Goal: Information Seeking & Learning: Learn about a topic

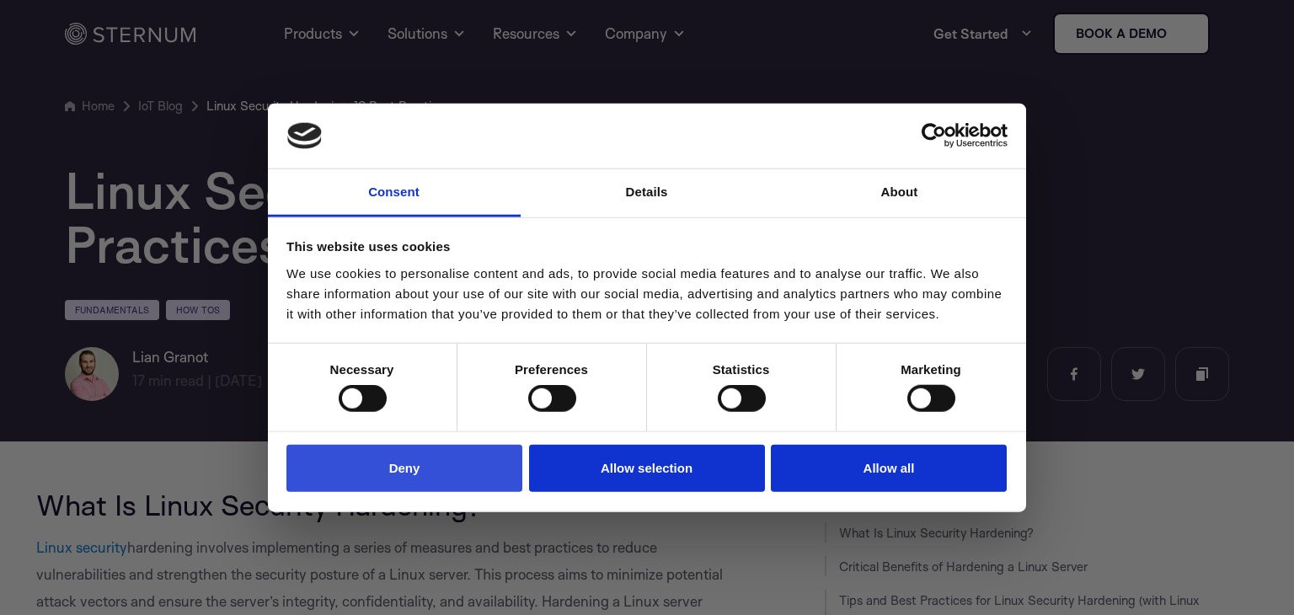
click at [420, 457] on button "Deny" at bounding box center [405, 468] width 236 height 48
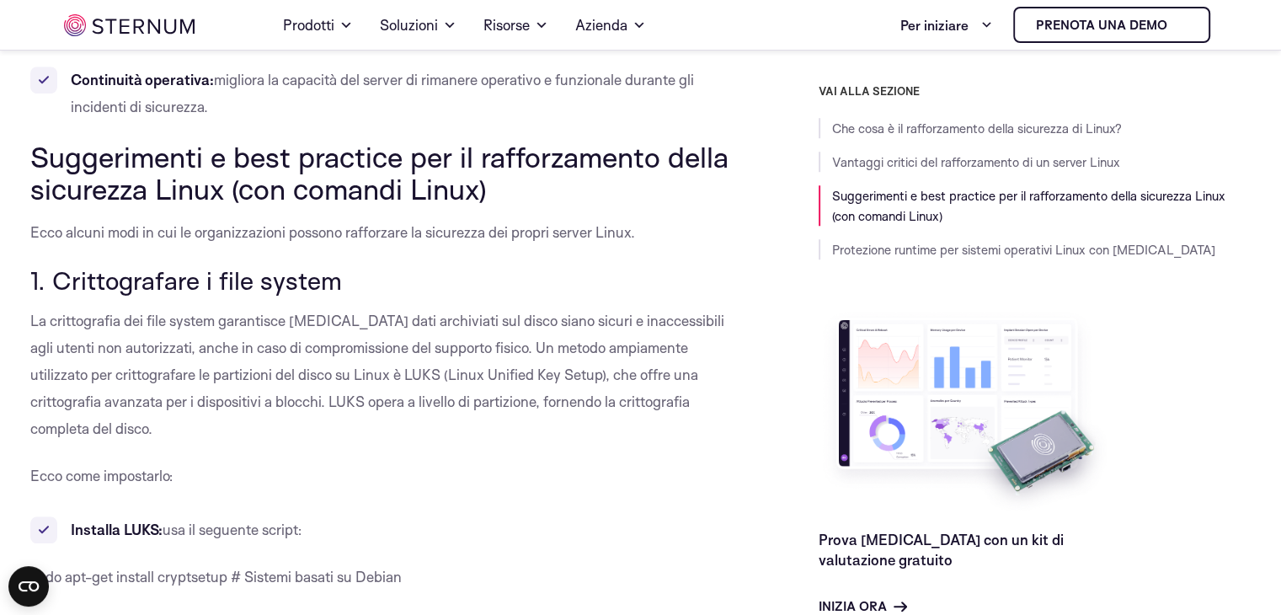
scroll to position [1334, 0]
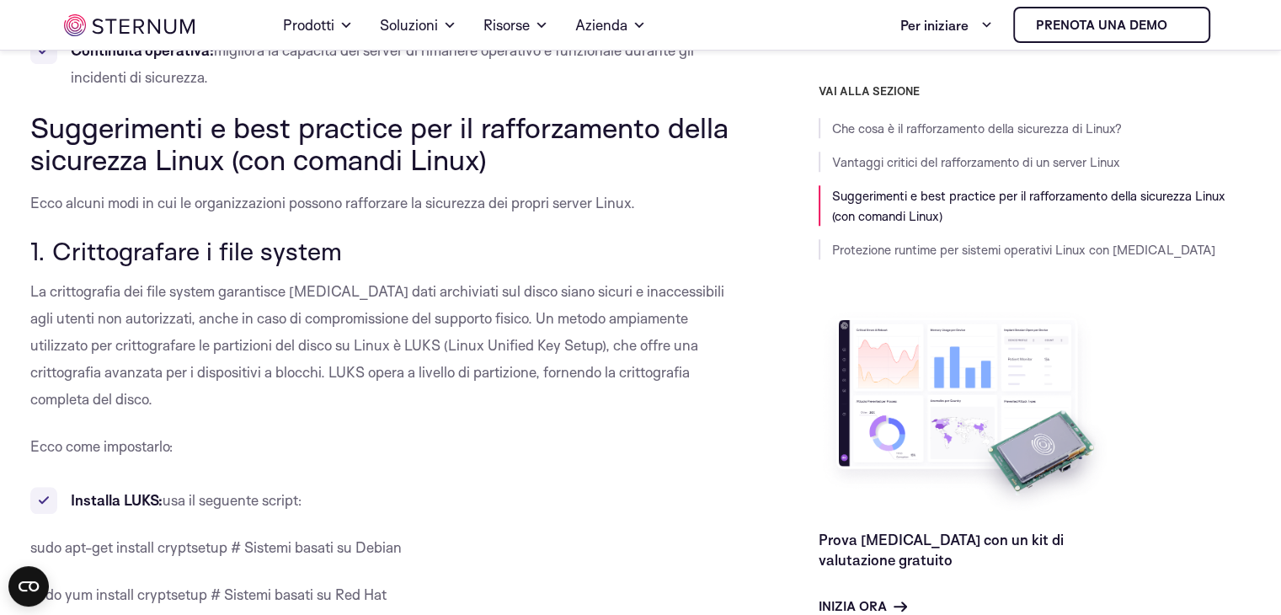
drag, startPoint x: 178, startPoint y: 129, endPoint x: 701, endPoint y: 232, distance: 533.2
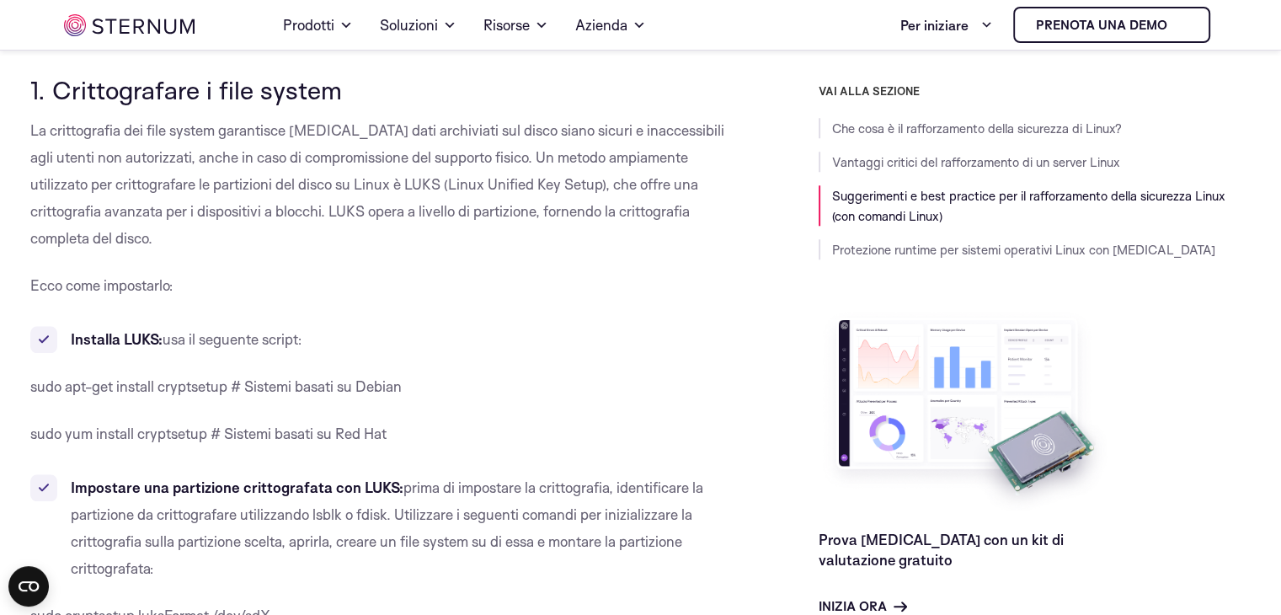
scroll to position [1503, 0]
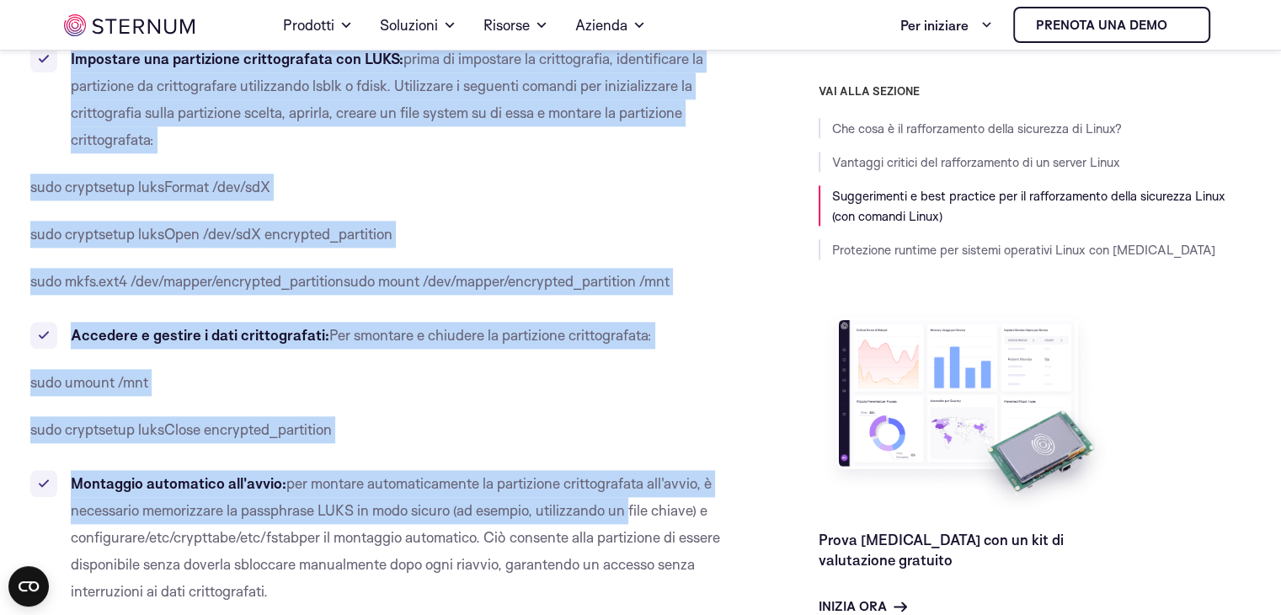
scroll to position [2093, 0]
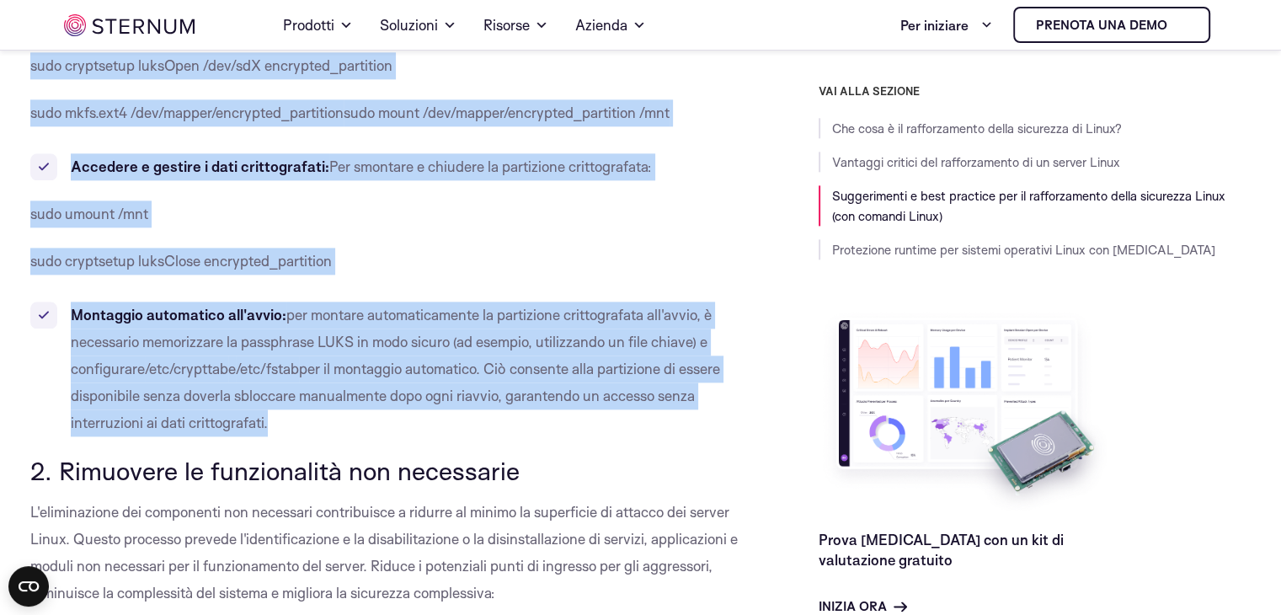
drag, startPoint x: 30, startPoint y: 78, endPoint x: 390, endPoint y: 402, distance: 484.4
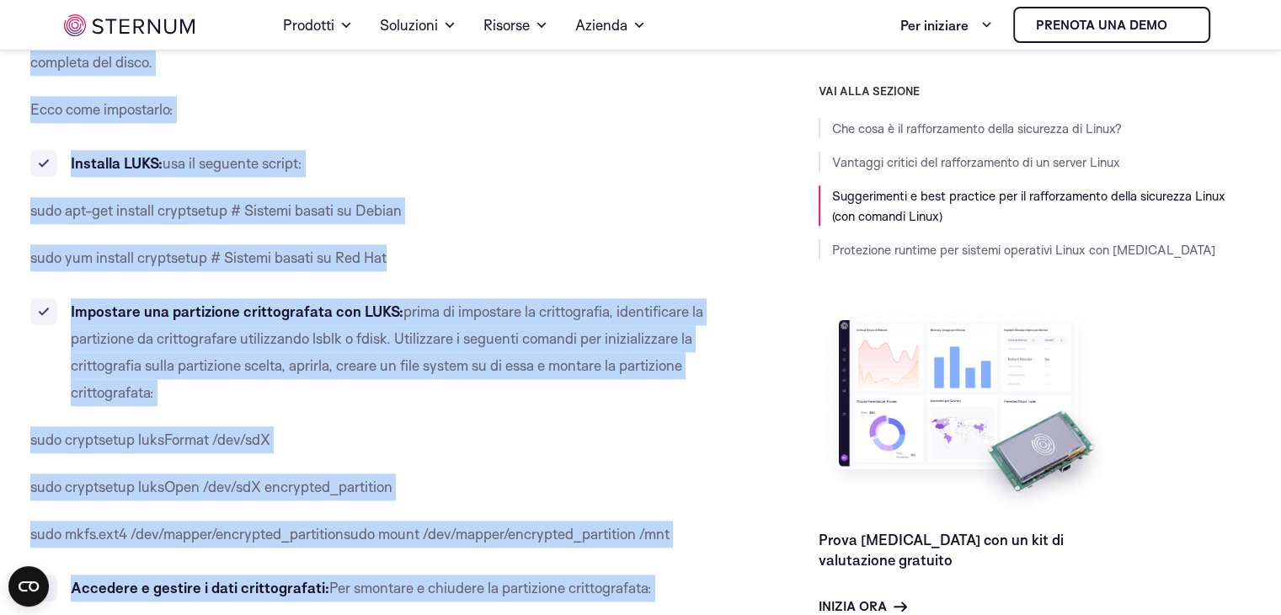
scroll to position [1419, 0]
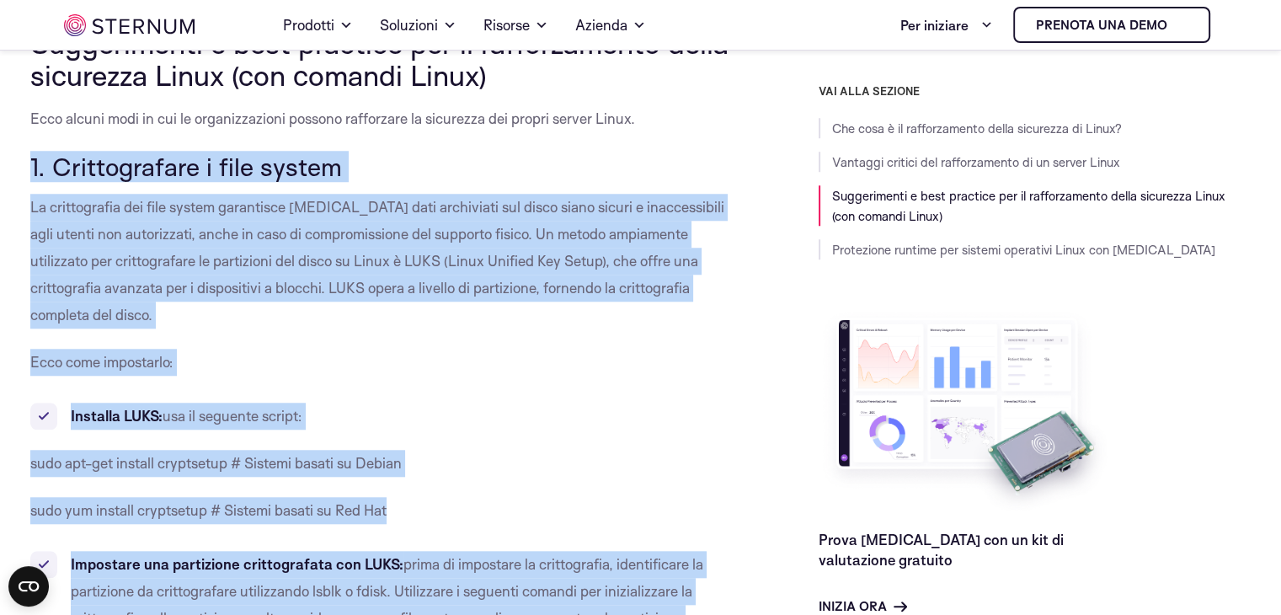
copy div "9. Loremipsumdol s amet consec Ad elitseddoeiu tem inci utlabo etdolorema ali e…"
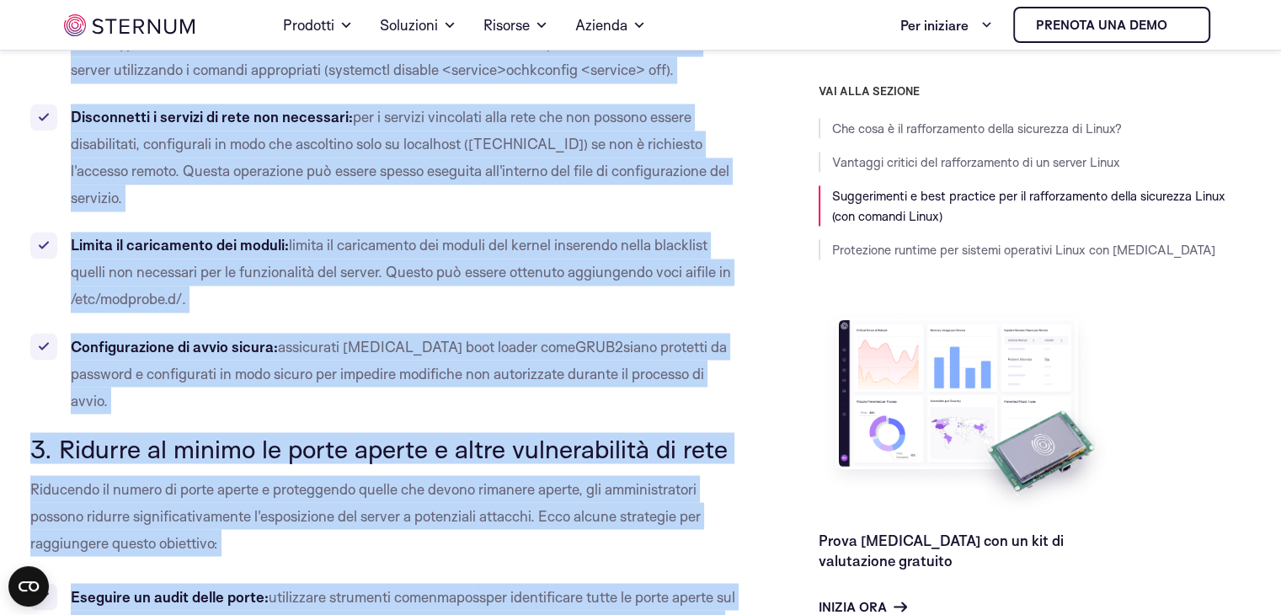
scroll to position [2970, 0]
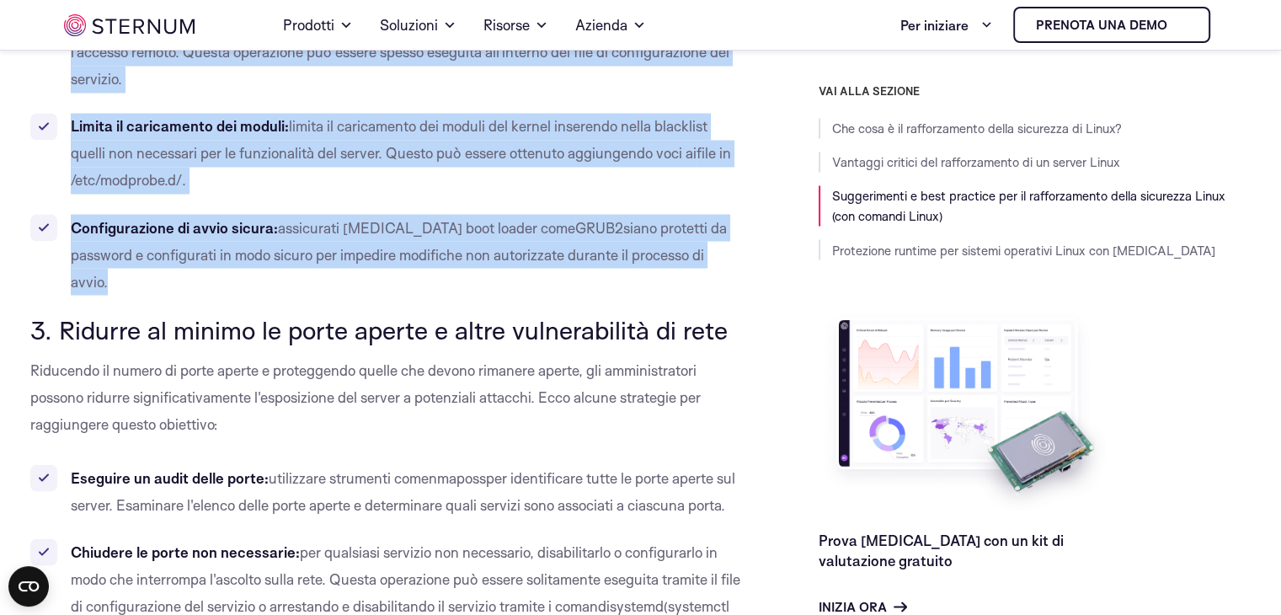
drag, startPoint x: 32, startPoint y: 129, endPoint x: 687, endPoint y: 223, distance: 662.2
copy div "4. Loremipsu do sitametconse adi elitseddoe T'incididuntut lab etdolorema ali e…"
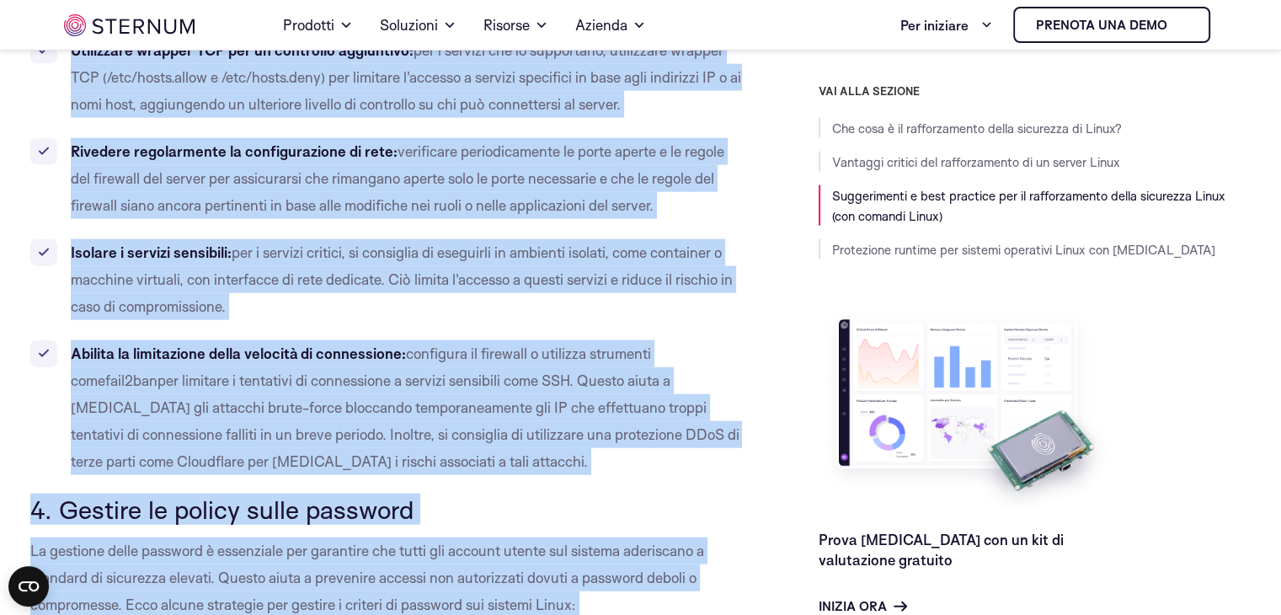
scroll to position [3909, 0]
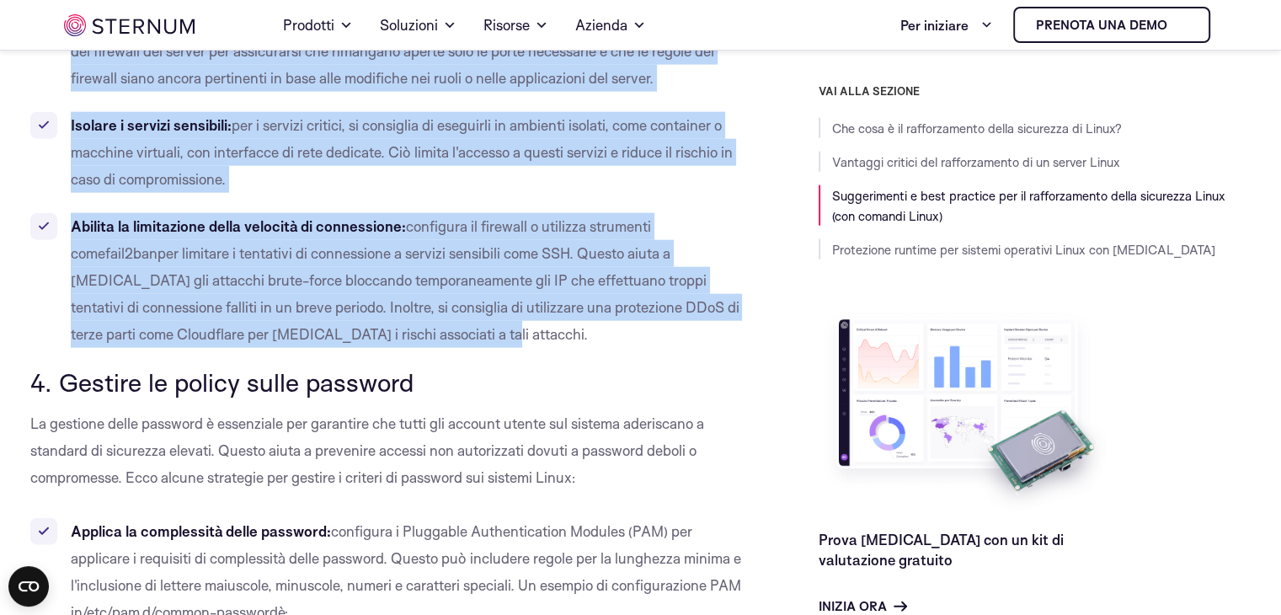
drag, startPoint x: 33, startPoint y: 270, endPoint x: 350, endPoint y: 264, distance: 317.7
copy div "1. Loremip do sitame co adipi elitse d eiusm temporincidid ut labo Etdolorem al…"
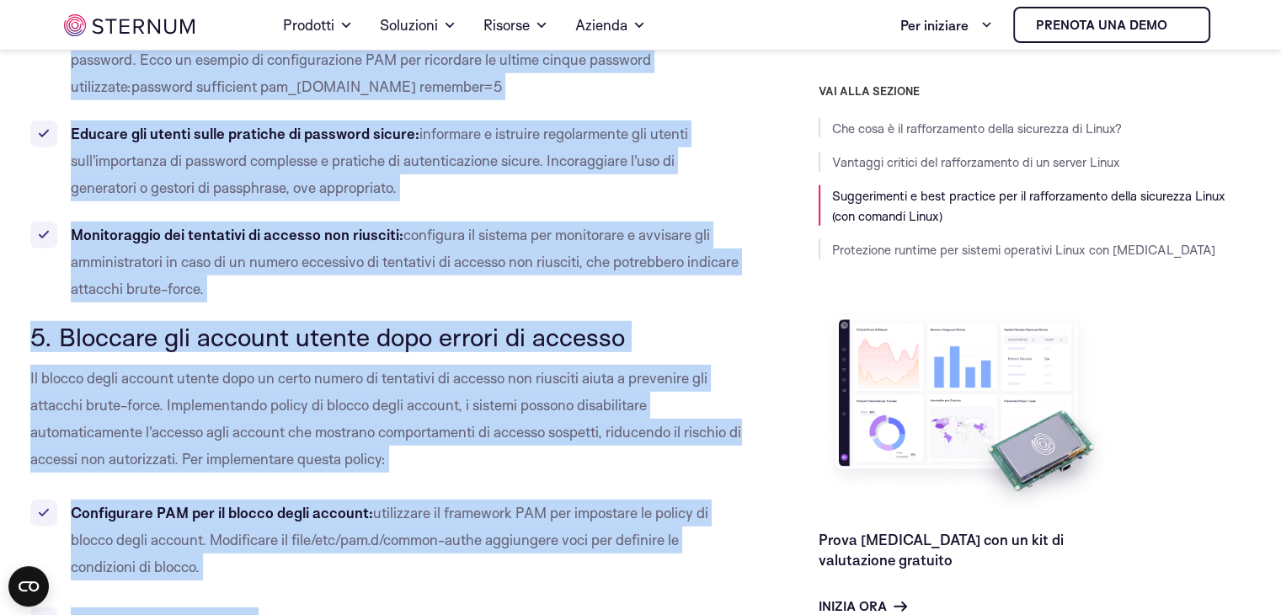
scroll to position [4963, 0]
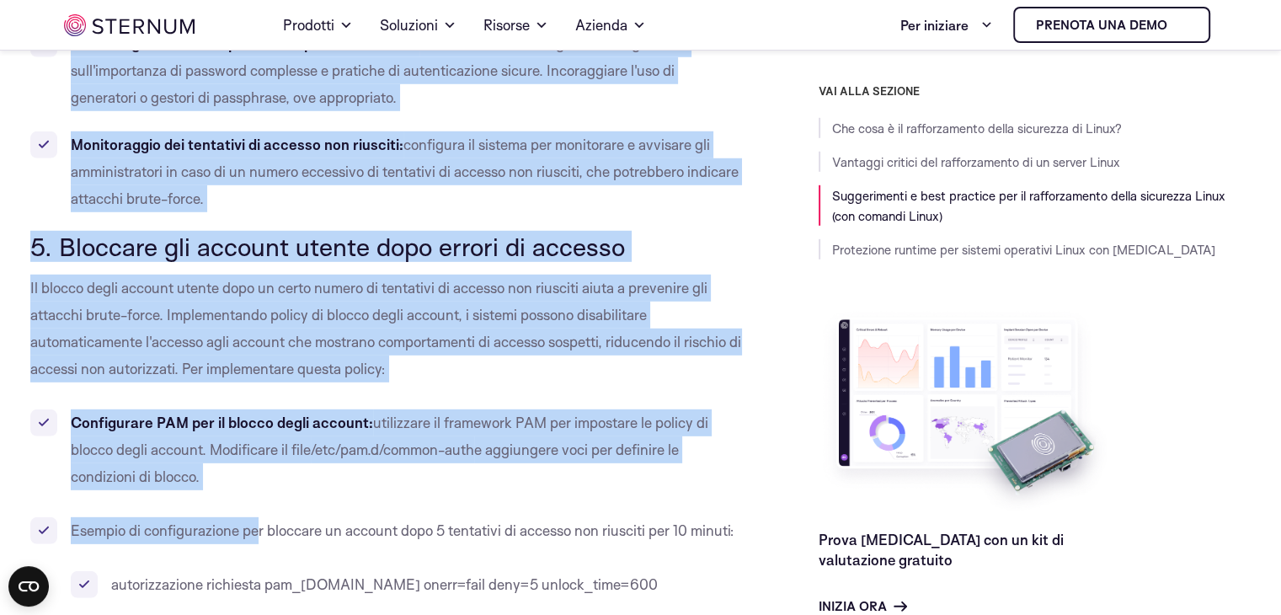
drag, startPoint x: 31, startPoint y: 101, endPoint x: 283, endPoint y: 179, distance: 263.8
copy div "4. Loremip do sitame conse adipisci El seddoeiu tempo incididu u laboreetdo mag…"
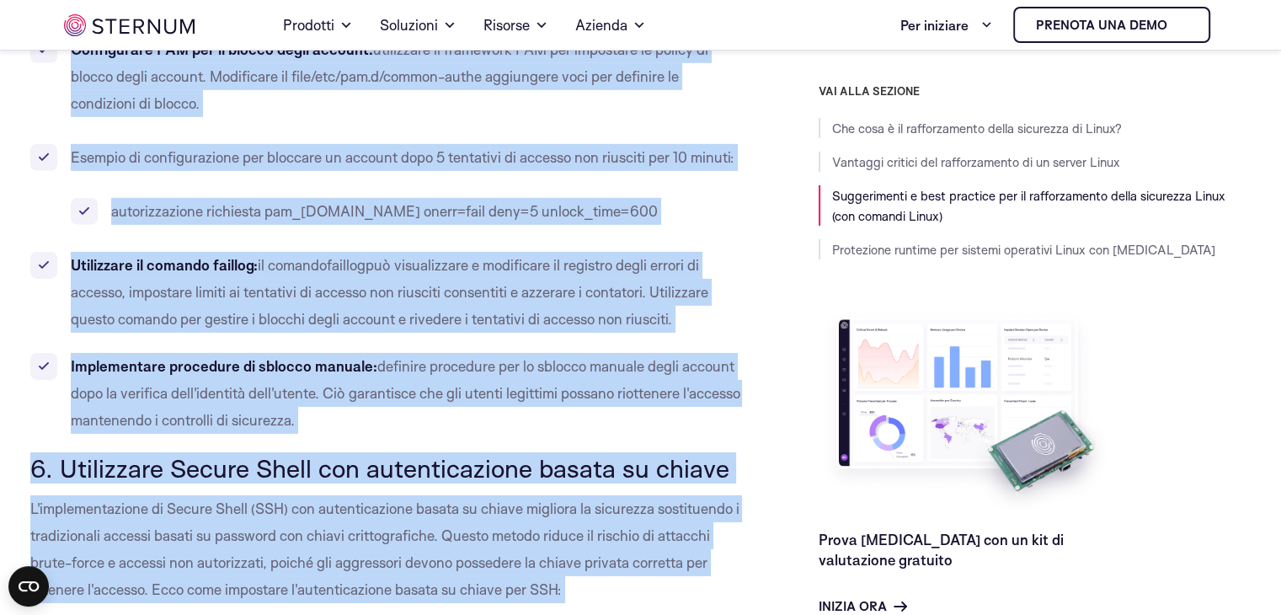
scroll to position [5349, 0]
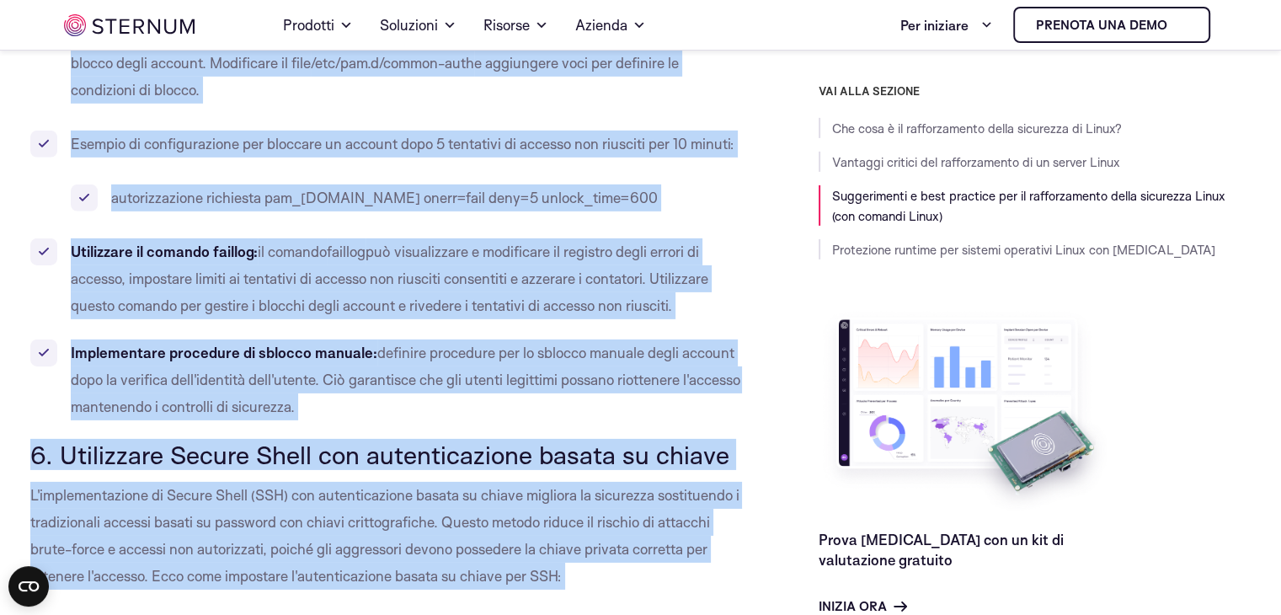
drag, startPoint x: 35, startPoint y: 131, endPoint x: 398, endPoint y: 372, distance: 435.3
copy div "0. Loremips dol sitamet consec adip elitse do eiusmod Te incidi utlab etdolor m…"
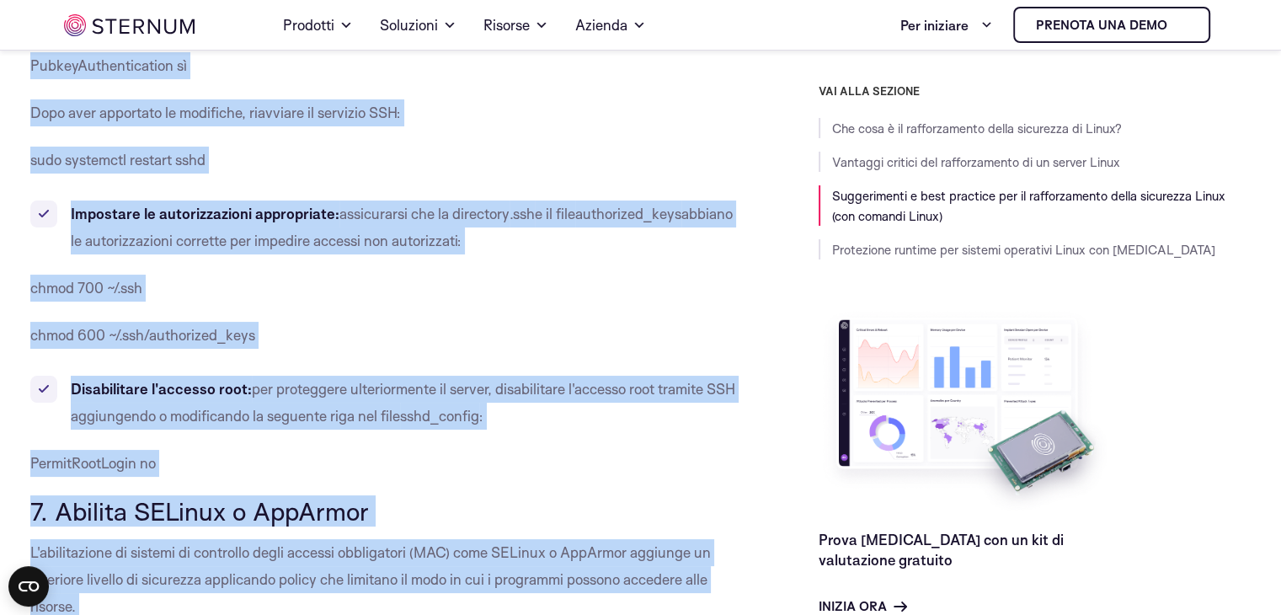
scroll to position [6620, 0]
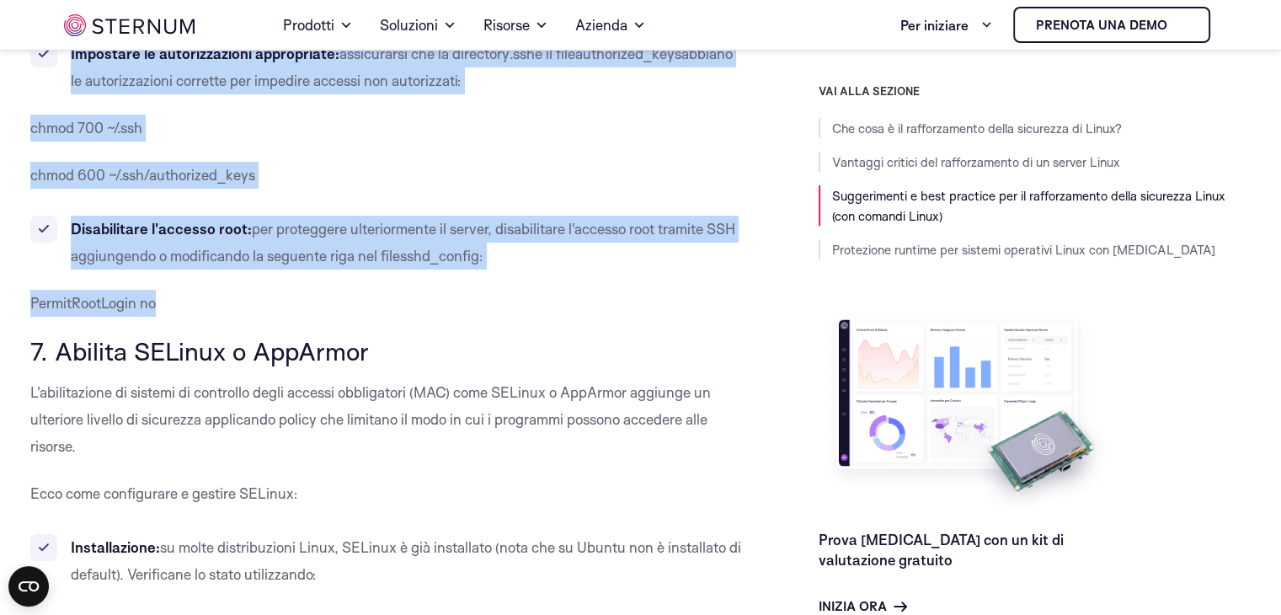
drag, startPoint x: 34, startPoint y: 170, endPoint x: 431, endPoint y: 273, distance: 410.7
copy div "7. Loremipsum Dolors Ametc adi elitseddoeiusm tempor in utlabo E'doloremagnaali…"
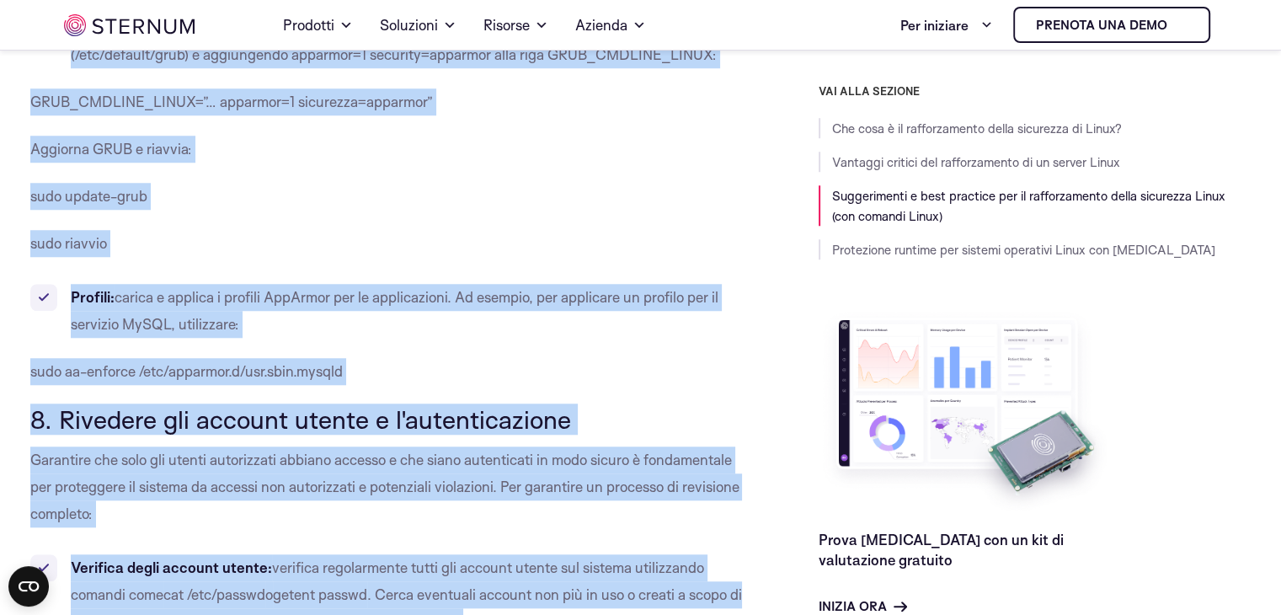
scroll to position [7856, 0]
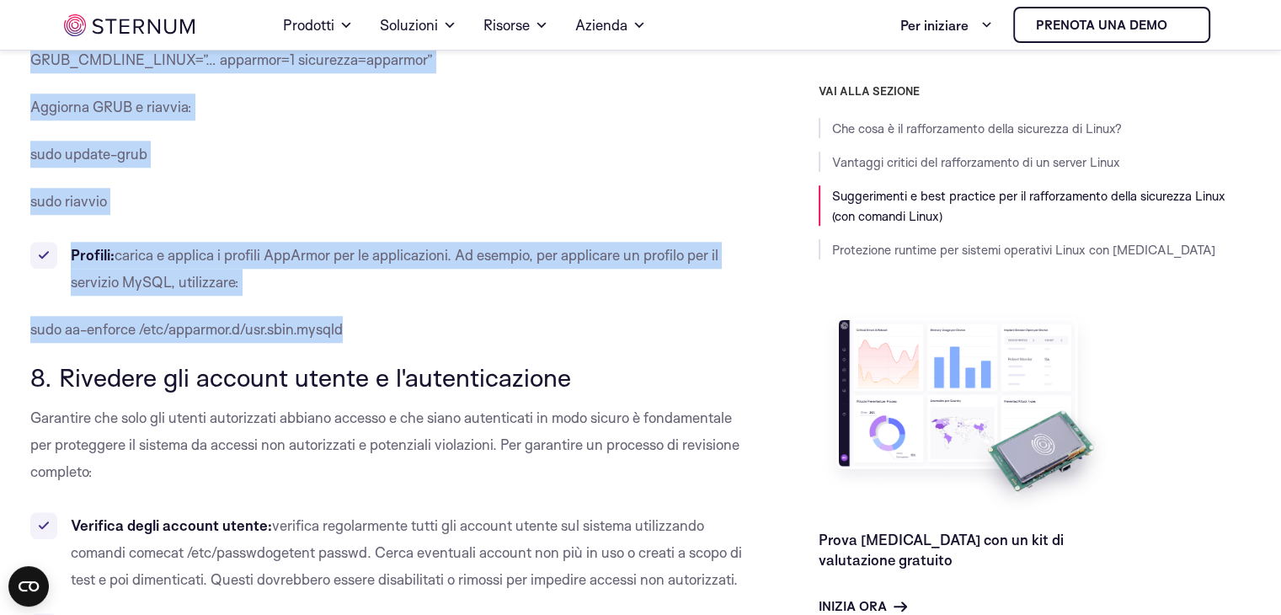
drag, startPoint x: 32, startPoint y: 153, endPoint x: 380, endPoint y: 291, distance: 374.0
copy div "3. Loremip DOLorsi a ConSecte A'elitseddoeiu te incidid ut laboreetd magna aliq…"
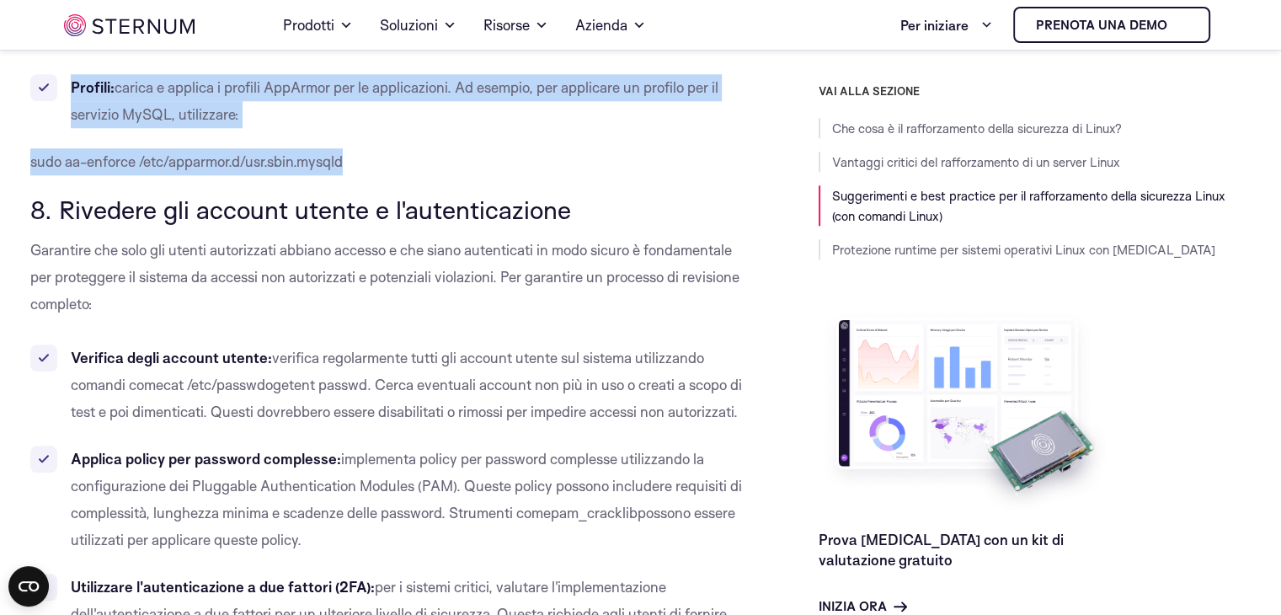
scroll to position [8024, 0]
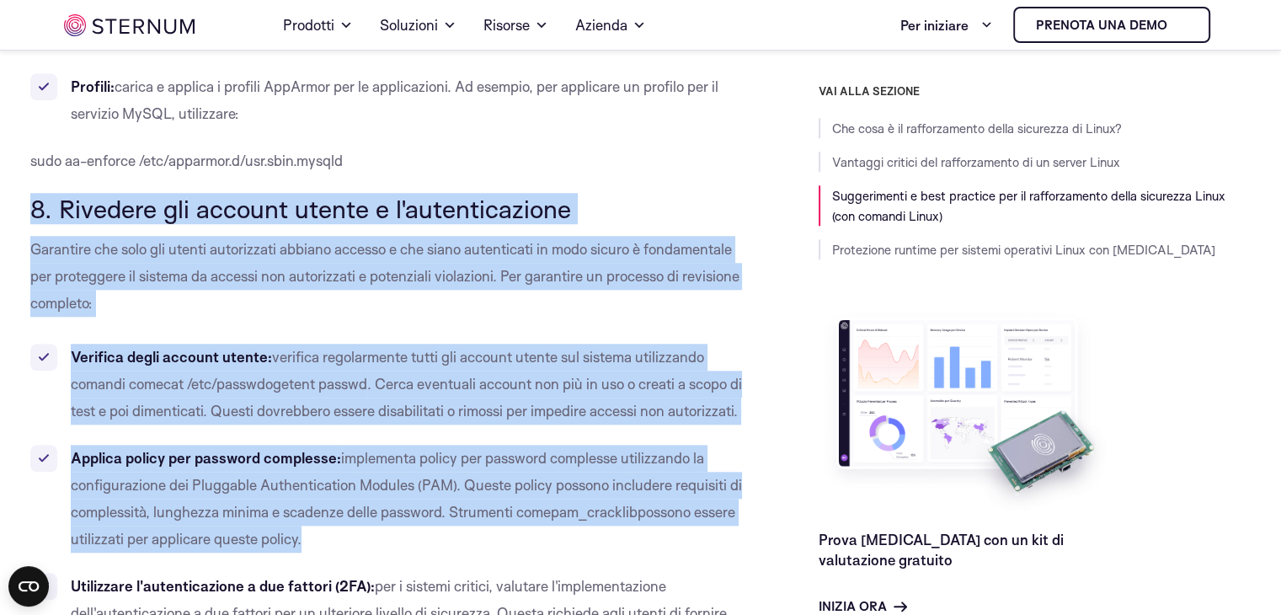
drag, startPoint x: 35, startPoint y: 176, endPoint x: 462, endPoint y: 541, distance: 561.7
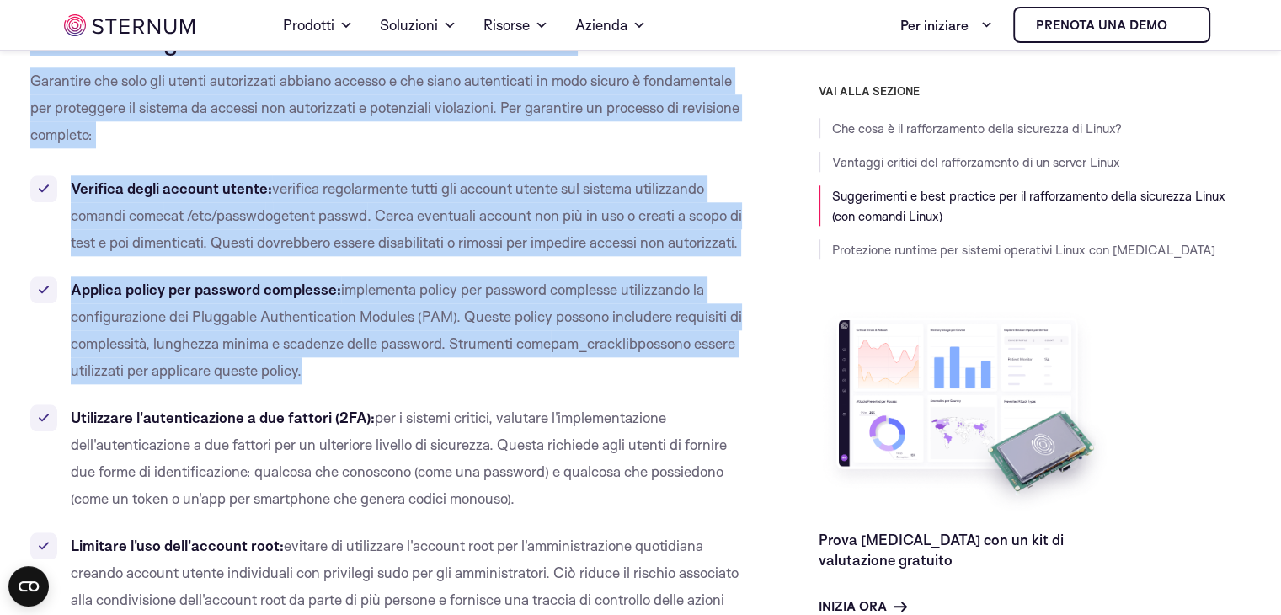
click at [424, 375] on li "Applica policy per password complesse: implementa policy per password complesse…" at bounding box center [386, 330] width 713 height 108
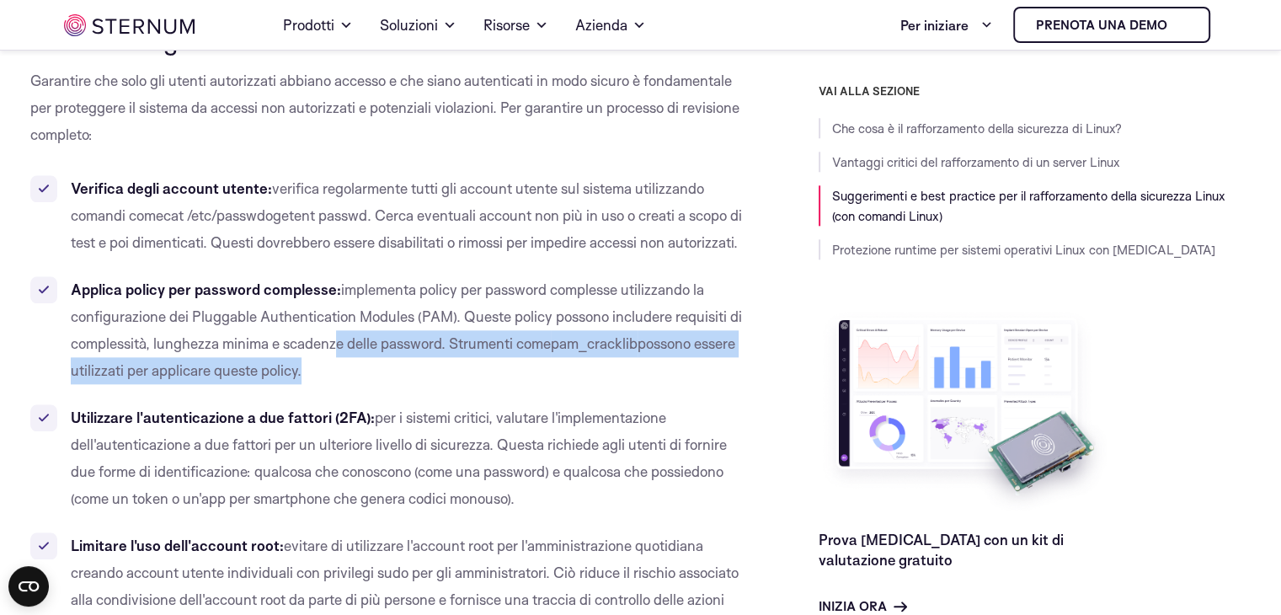
drag, startPoint x: 337, startPoint y: 336, endPoint x: 468, endPoint y: 376, distance: 137.3
click at [468, 376] on li "Applica policy per password complesse: implementa policy per password complesse…" at bounding box center [386, 330] width 713 height 108
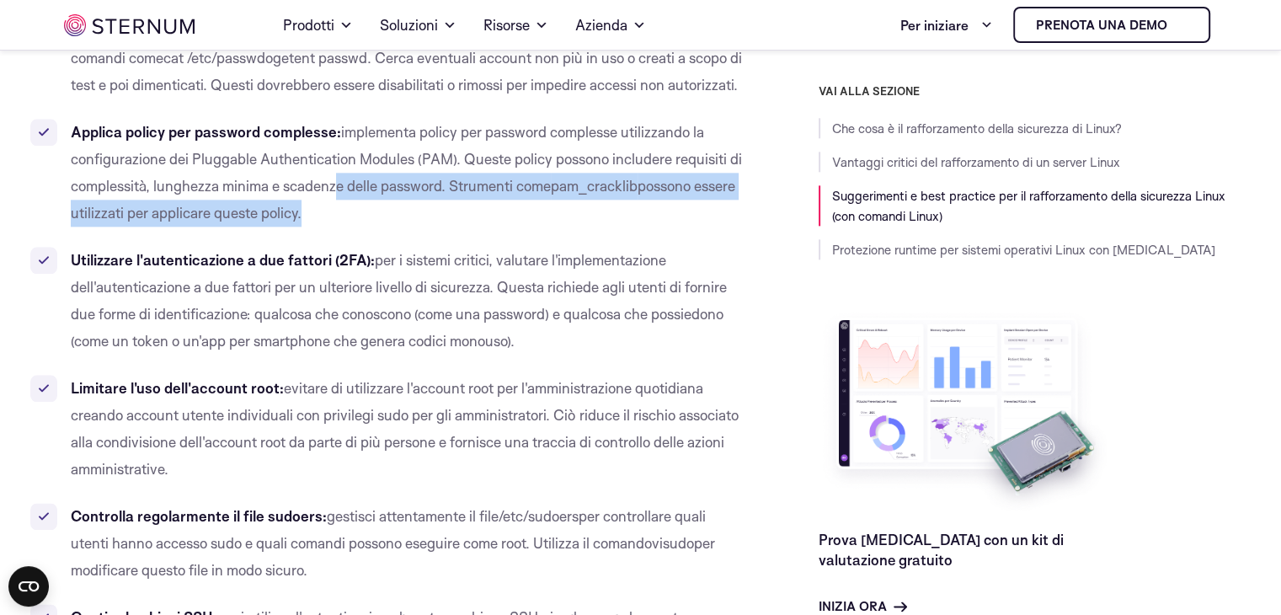
scroll to position [8361, 0]
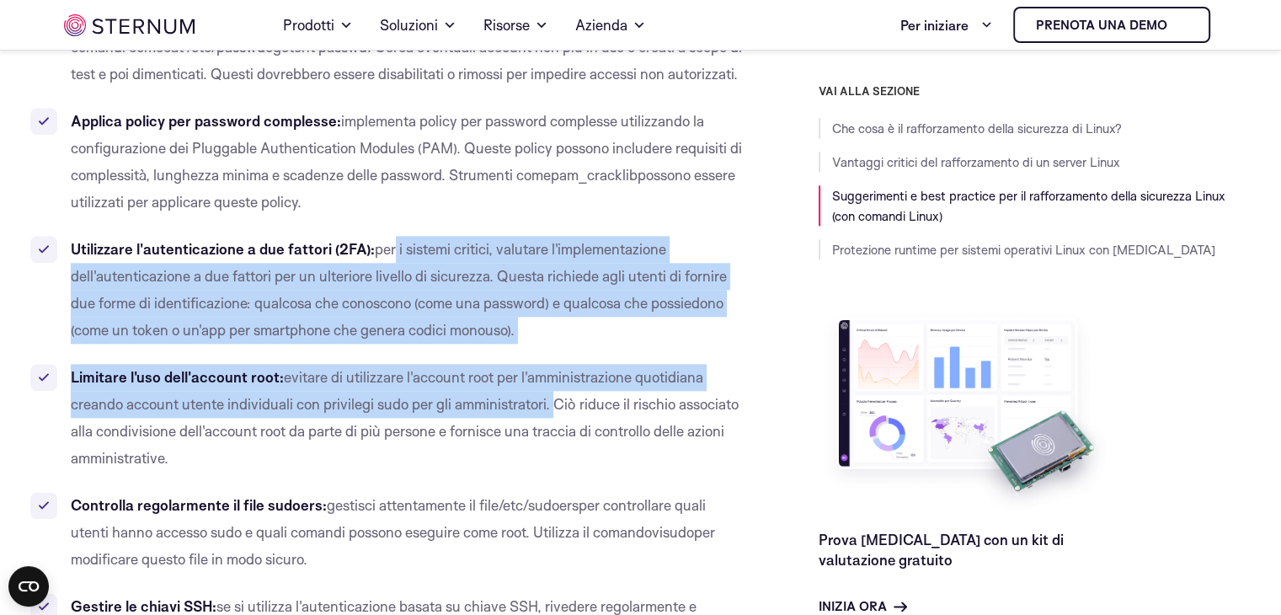
drag, startPoint x: 398, startPoint y: 245, endPoint x: 553, endPoint y: 421, distance: 235.1
click at [553, 421] on ul "Verifica degli account utente: verifica regolarmente tutti gli account utente s…" at bounding box center [386, 428] width 713 height 842
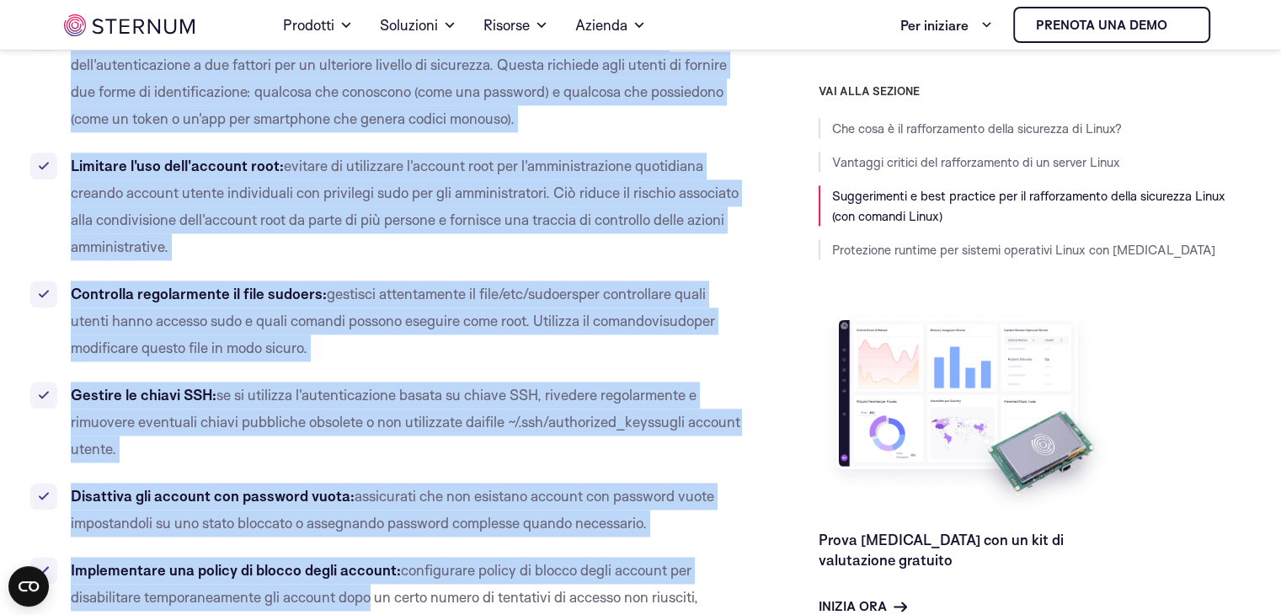
scroll to position [8640, 0]
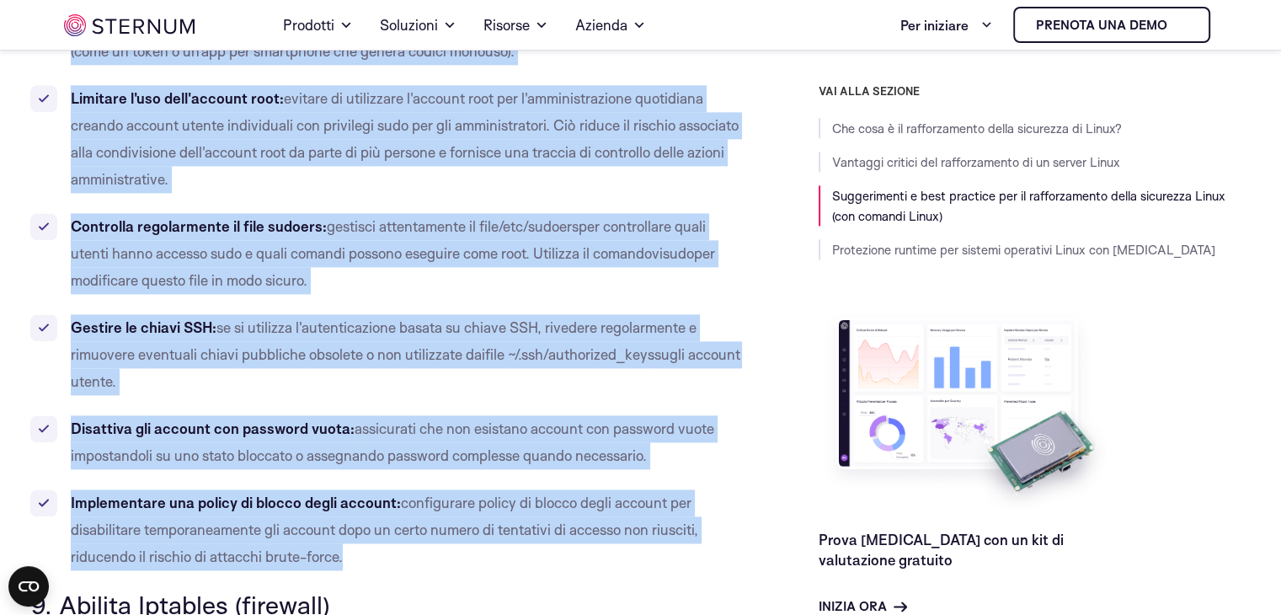
drag, startPoint x: 34, startPoint y: 88, endPoint x: 477, endPoint y: 557, distance: 644.8
copy div "8. Loremips dol sitamet consec a e'seddoeiusmodte Incididun utl etdo mag aliqua…"
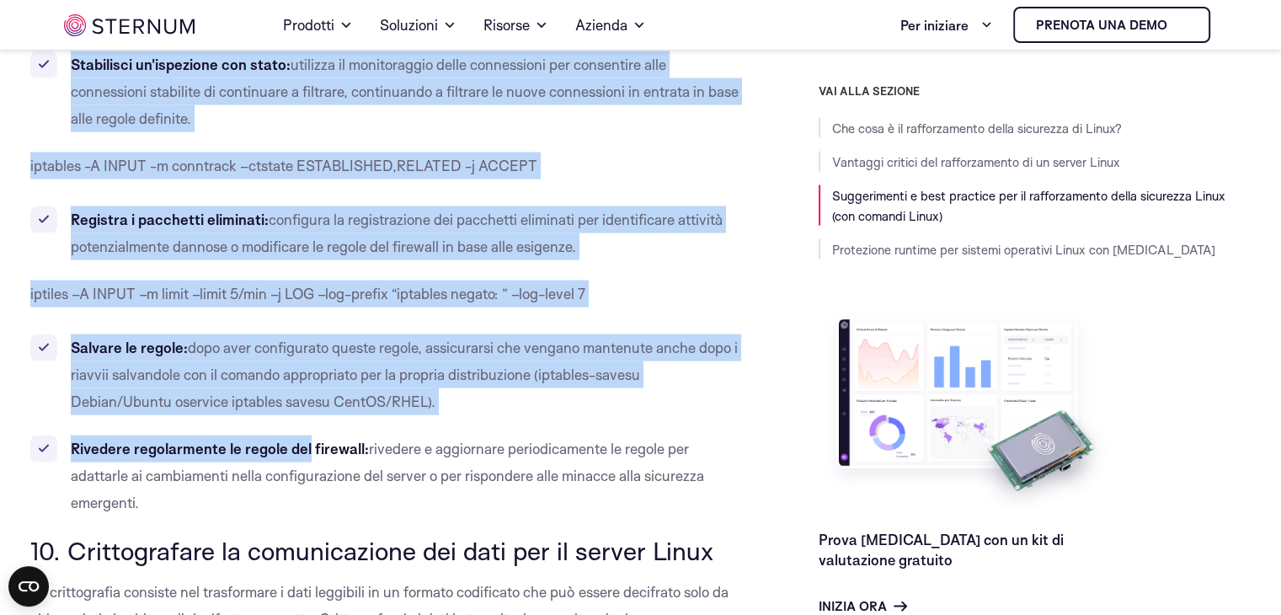
scroll to position [9917, 0]
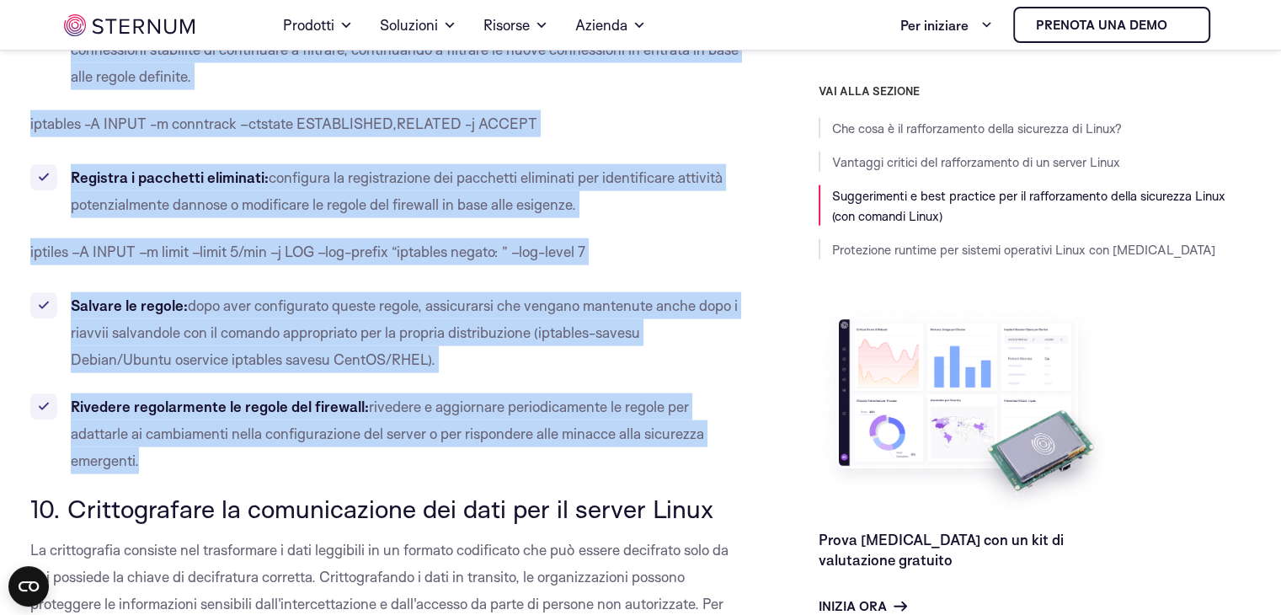
drag, startPoint x: 32, startPoint y: 262, endPoint x: 392, endPoint y: 467, distance: 413.9
copy div "3. Loremip Dolorsit (ametcons) Adipiscin e seddoeiusmo temporincidid utlabore ,…"
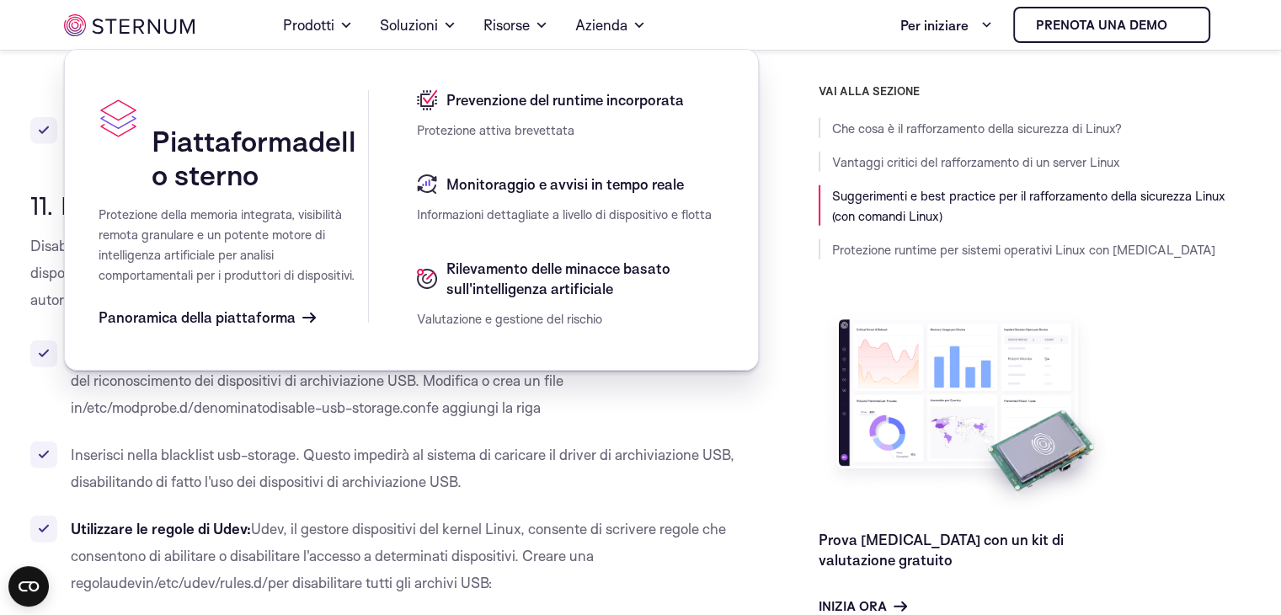
scroll to position [10681, 0]
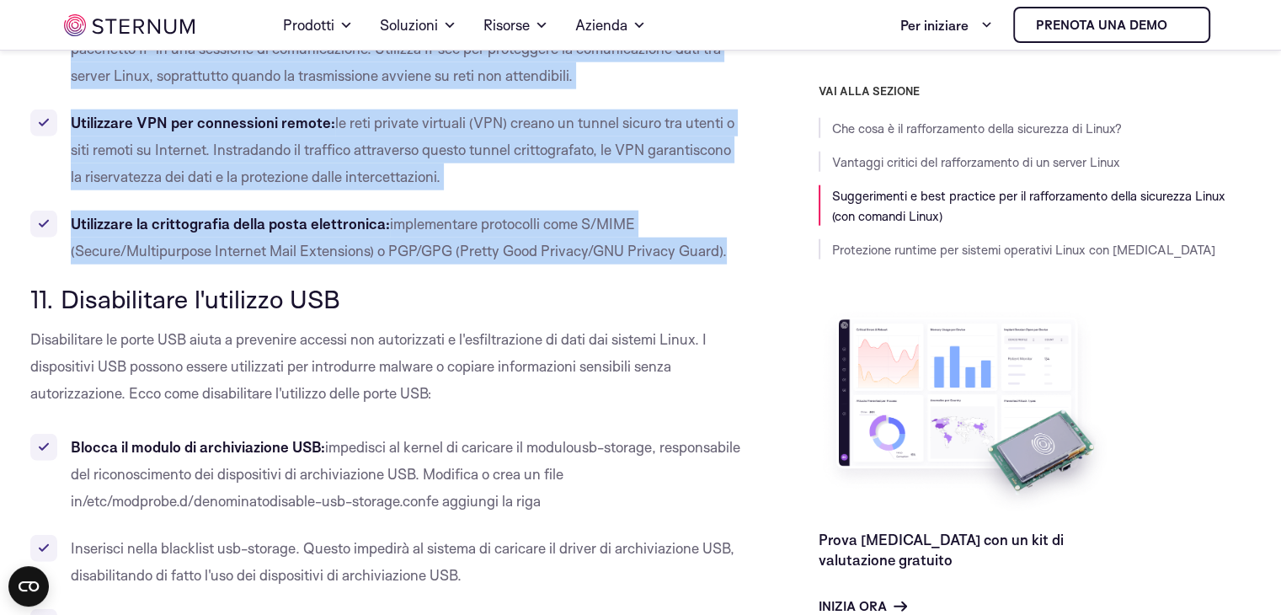
drag, startPoint x: 32, startPoint y: 167, endPoint x: 724, endPoint y: 256, distance: 697.4
copy div "50. Loremipsumdol si ametconsectet adi elit sed do eiusmo Tempo In utlaboreetdo…"
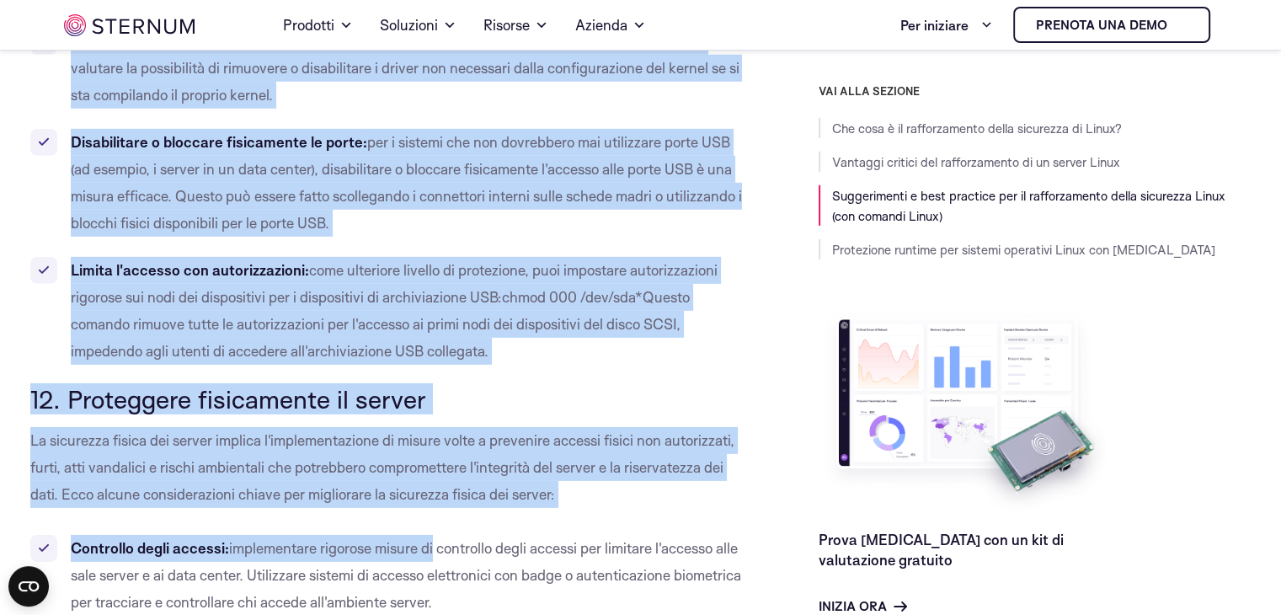
scroll to position [11608, 0]
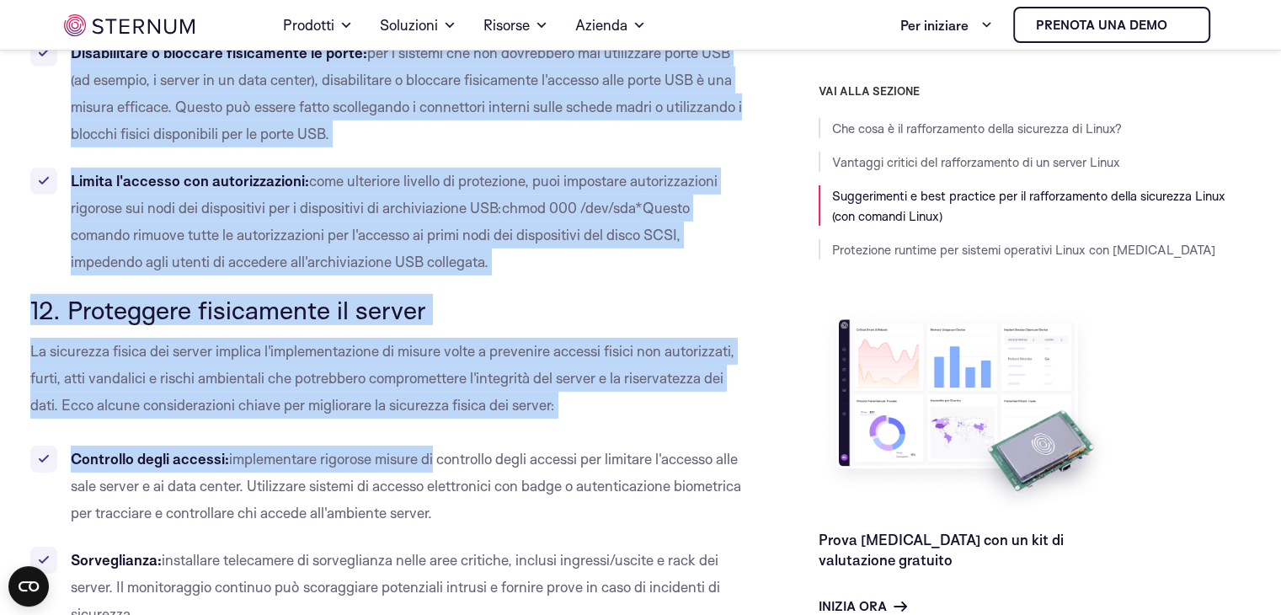
drag, startPoint x: 31, startPoint y: 124, endPoint x: 577, endPoint y: 285, distance: 569.1
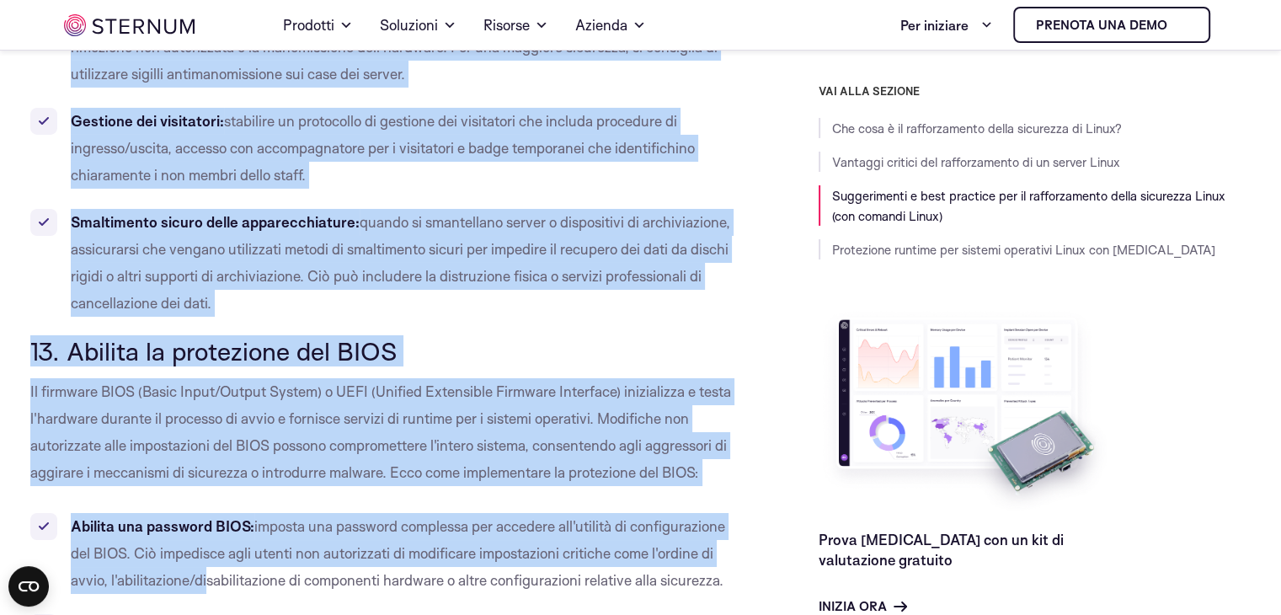
scroll to position [12431, 0]
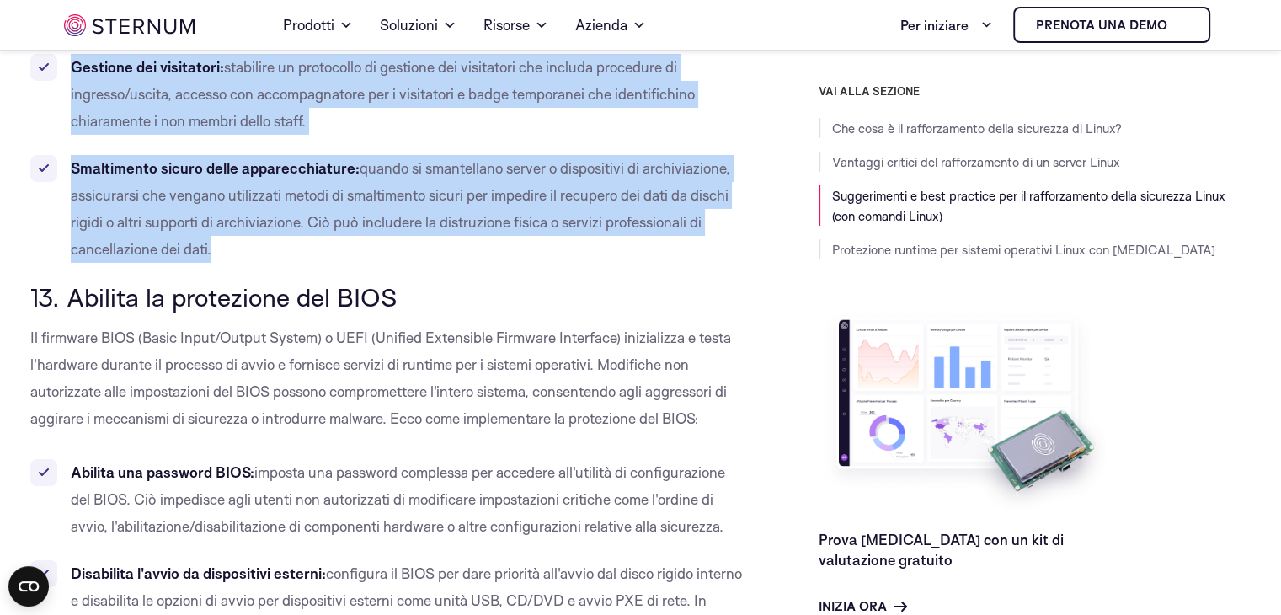
drag, startPoint x: 32, startPoint y: 160, endPoint x: 243, endPoint y: 269, distance: 237.7
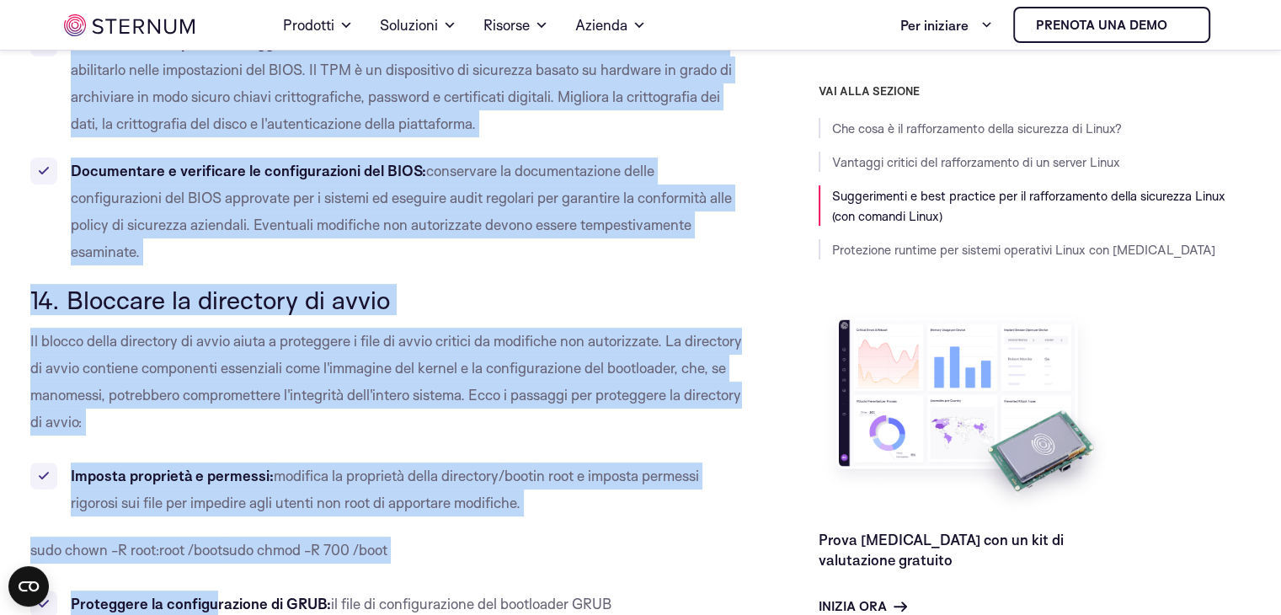
scroll to position [13227, 0]
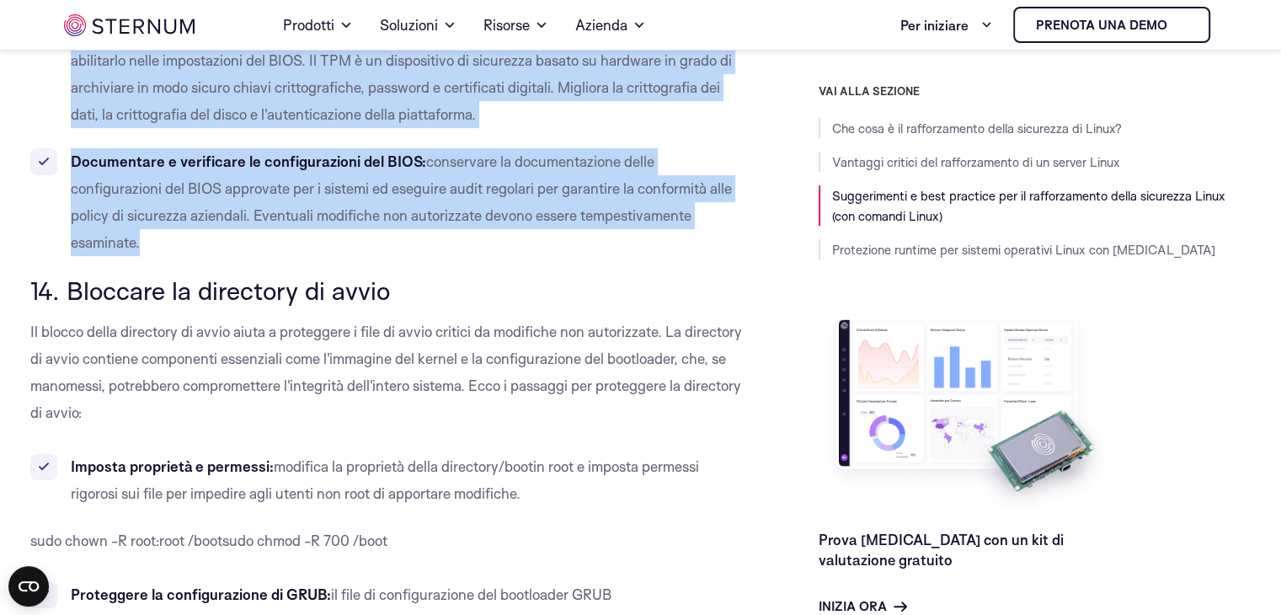
drag, startPoint x: 31, startPoint y: 151, endPoint x: 183, endPoint y: 240, distance: 176.0
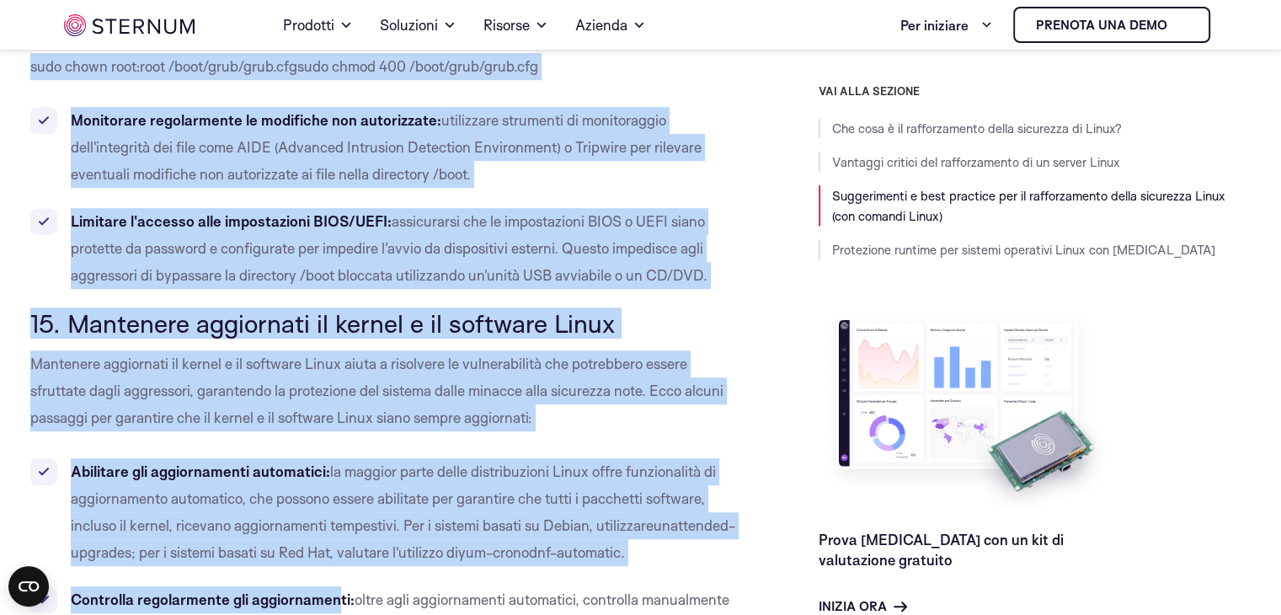
scroll to position [13932, 0]
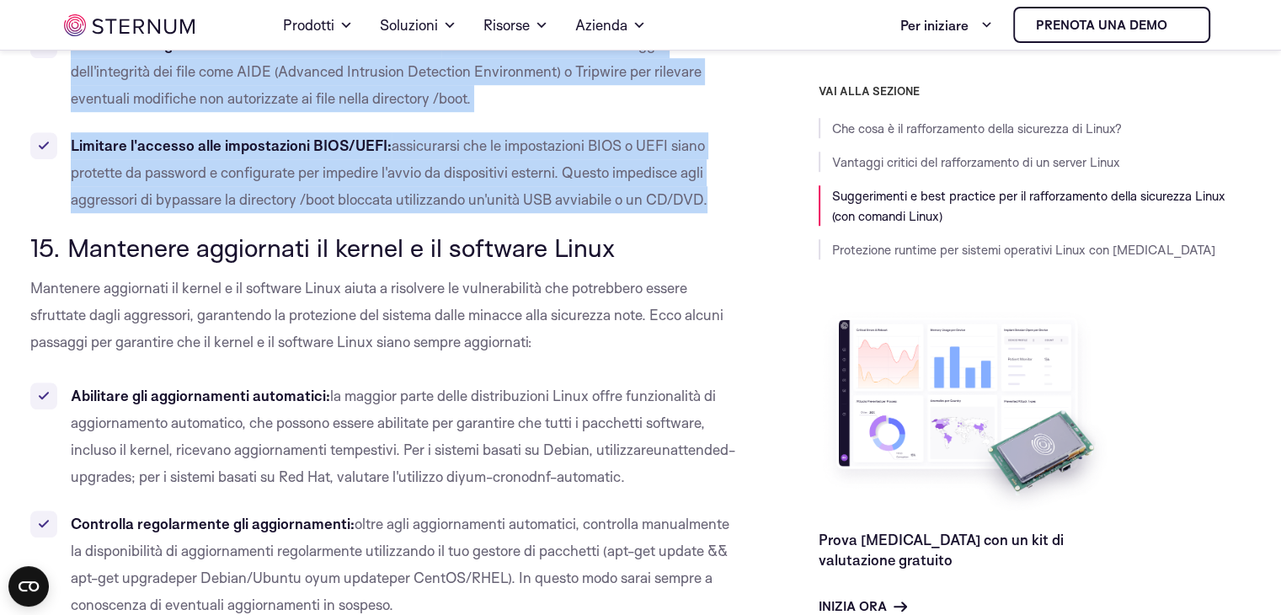
drag, startPoint x: 29, startPoint y: 116, endPoint x: 595, endPoint y: 176, distance: 568.4
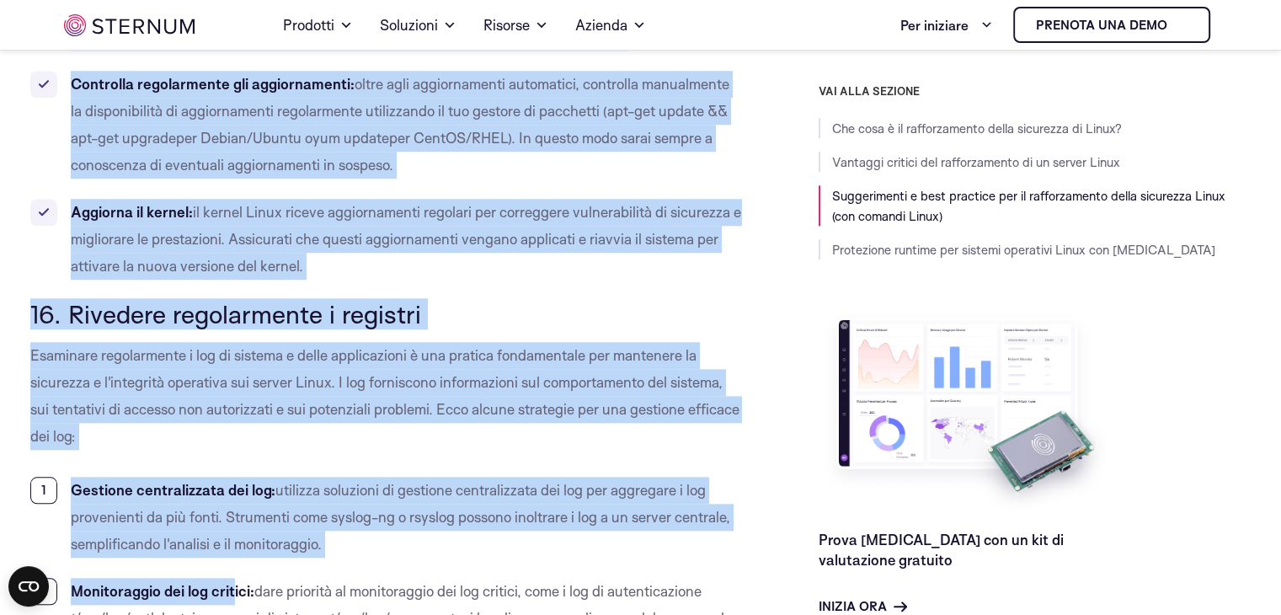
scroll to position [14463, 0]
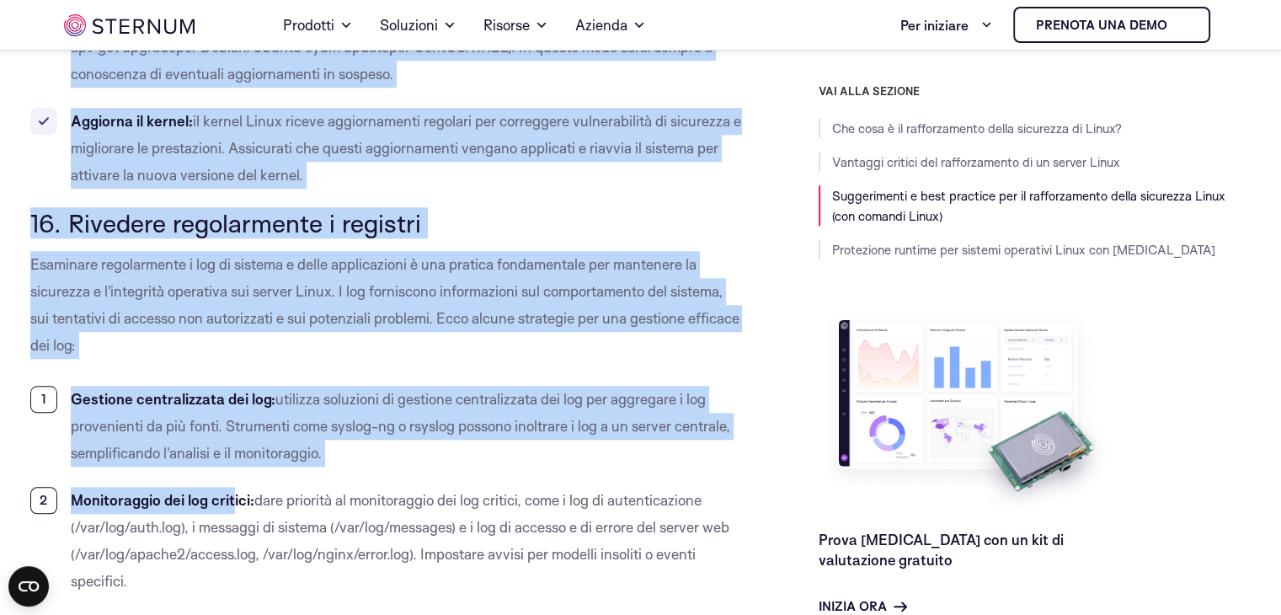
drag, startPoint x: 30, startPoint y: 157, endPoint x: 341, endPoint y: 174, distance: 311.3
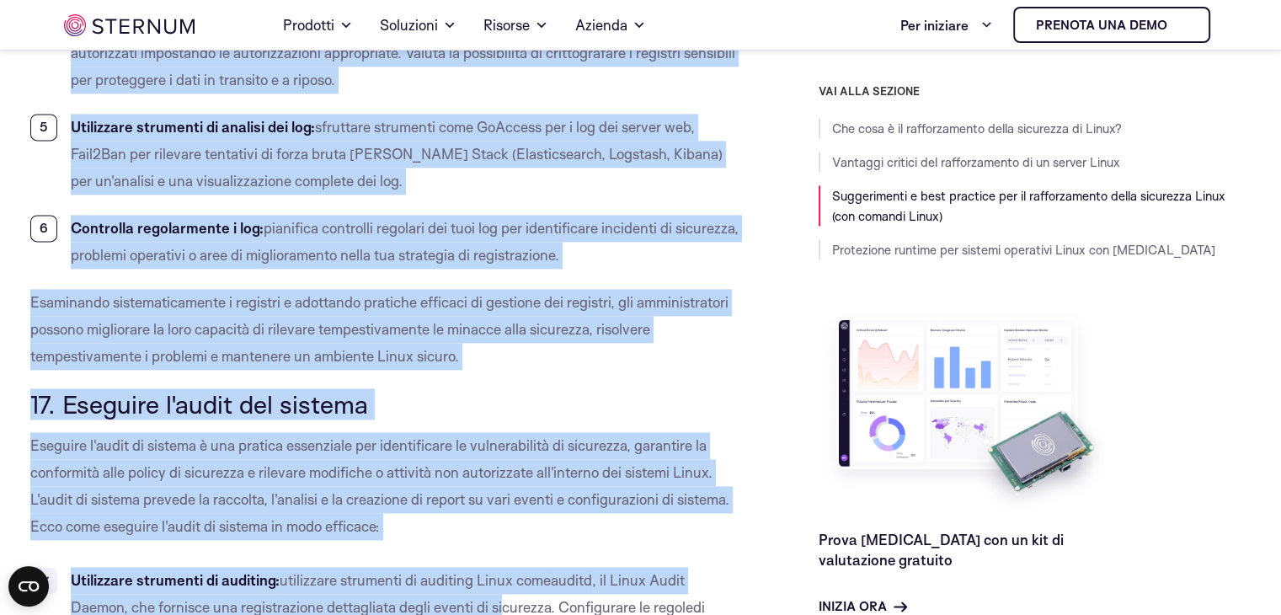
scroll to position [15248, 0]
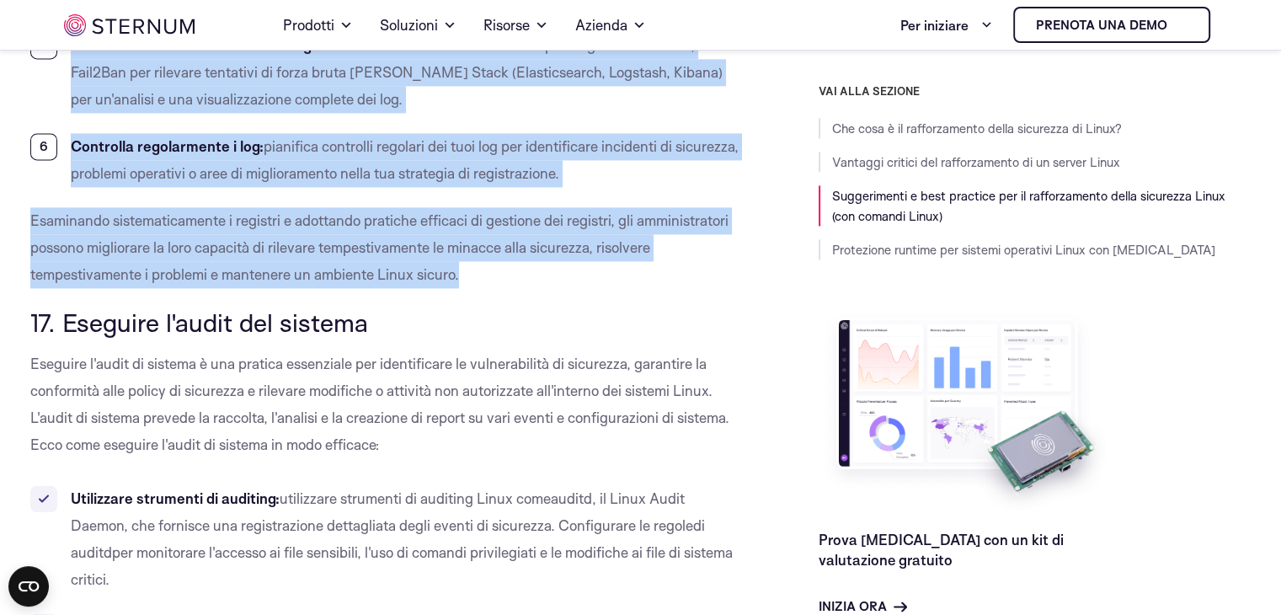
drag, startPoint x: 29, startPoint y: 133, endPoint x: 570, endPoint y: 276, distance: 560.3
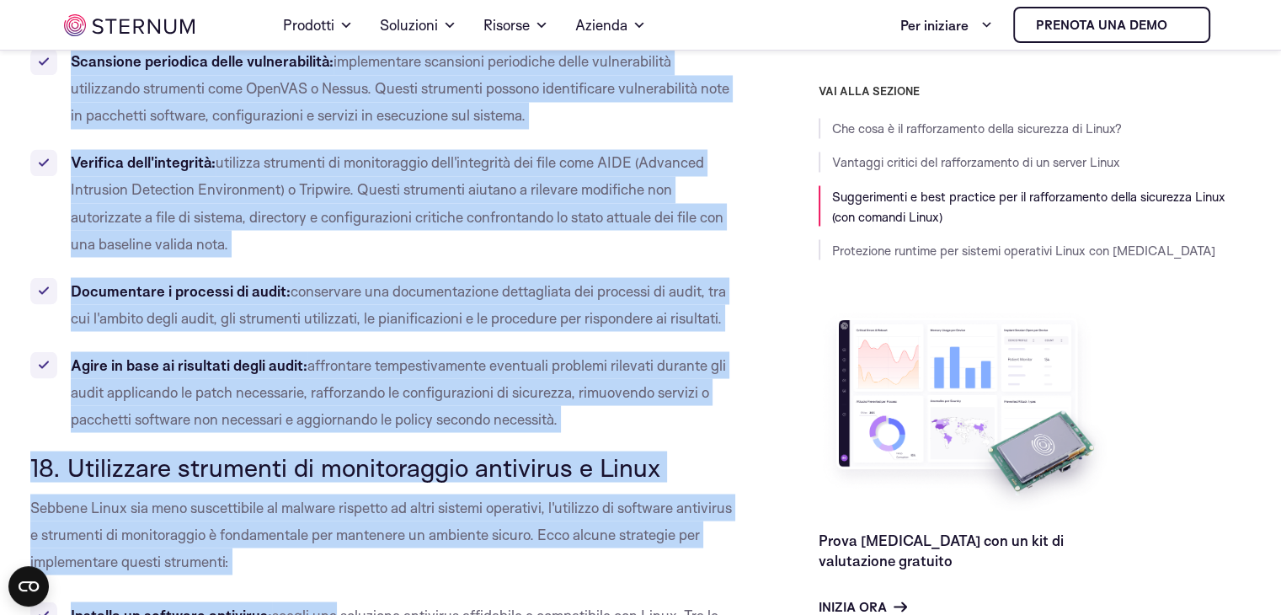
scroll to position [15905, 0]
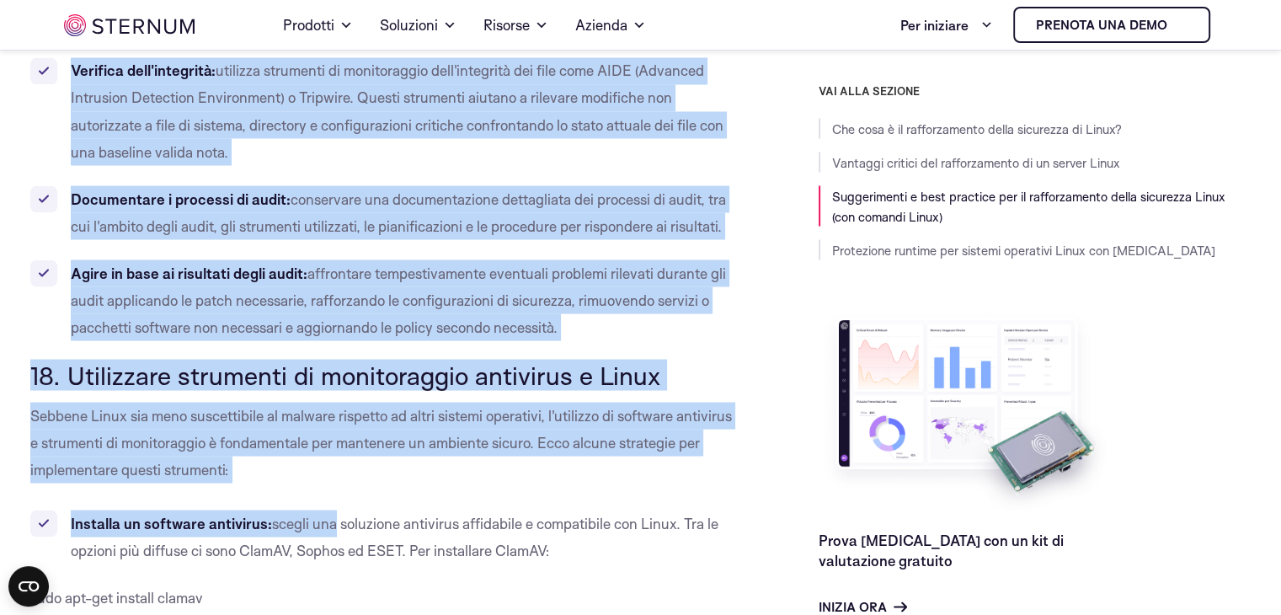
drag, startPoint x: 30, startPoint y: 152, endPoint x: 609, endPoint y: 323, distance: 603.3
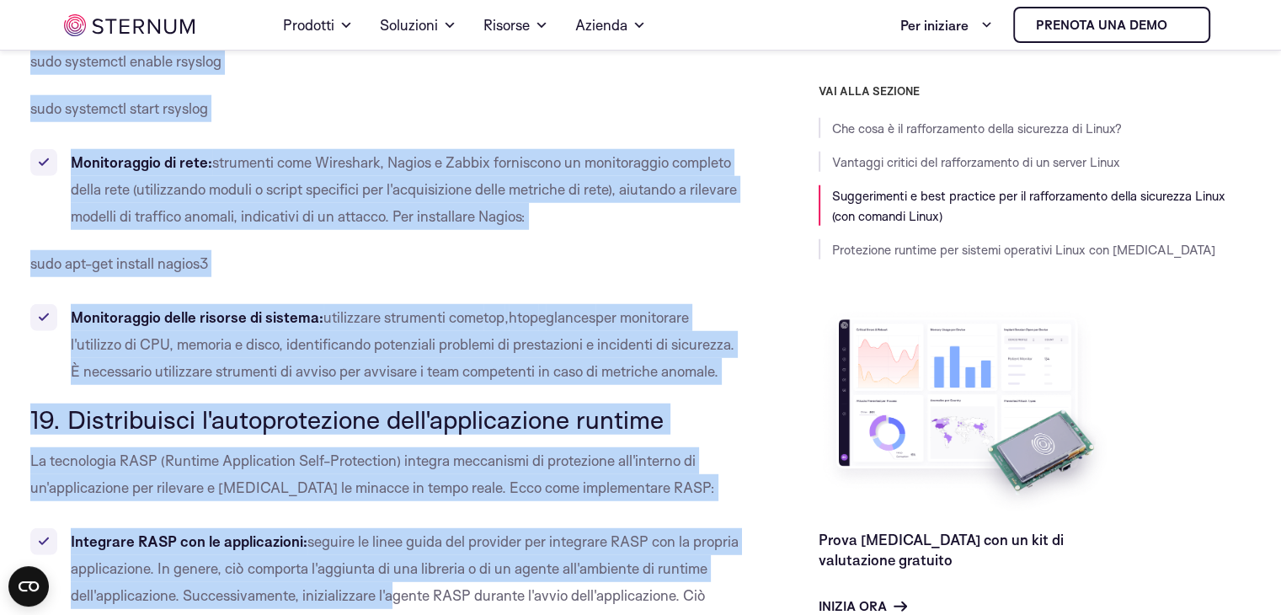
scroll to position [17358, 0]
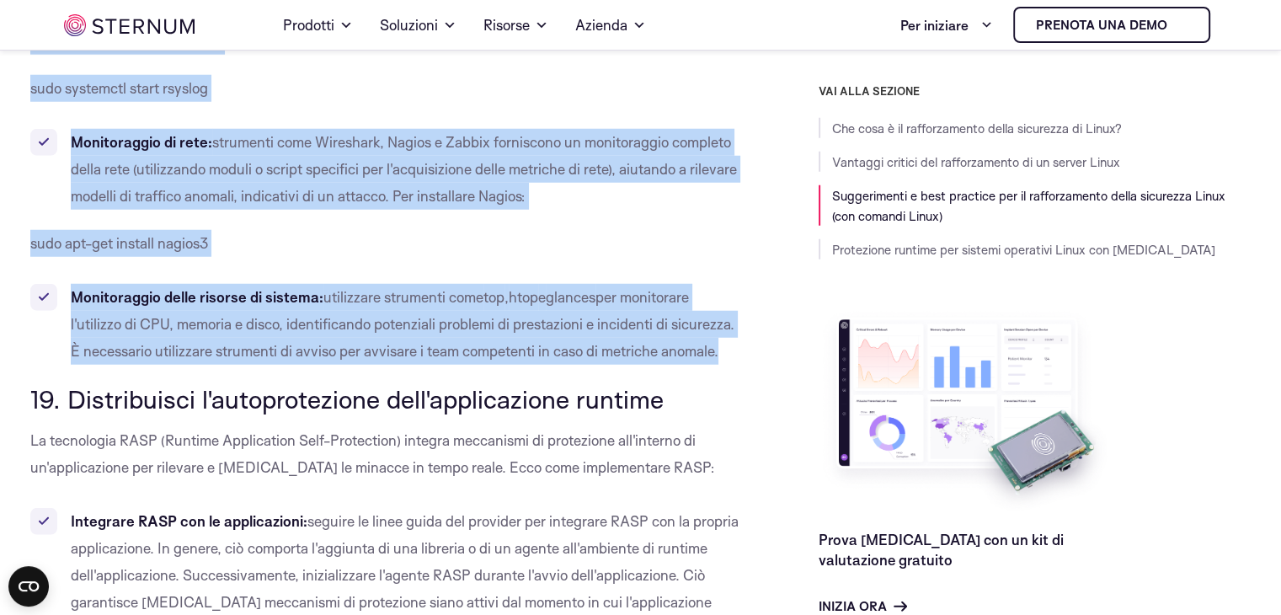
drag, startPoint x: 29, startPoint y: 202, endPoint x: 634, endPoint y: 345, distance: 620.6
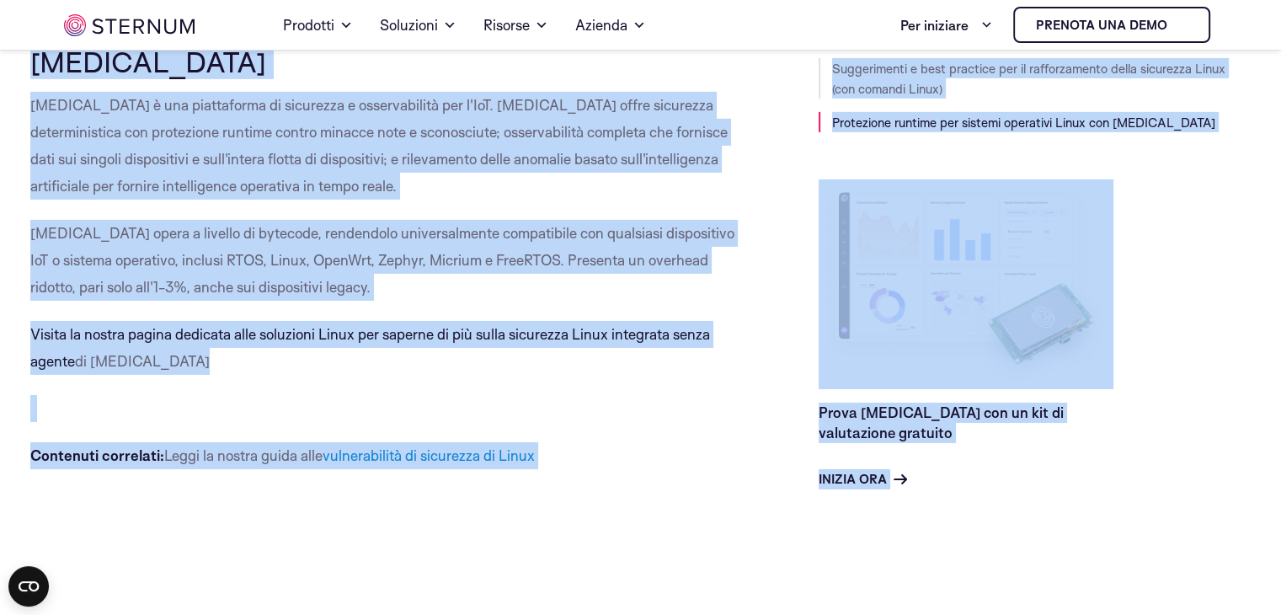
scroll to position [18433, 0]
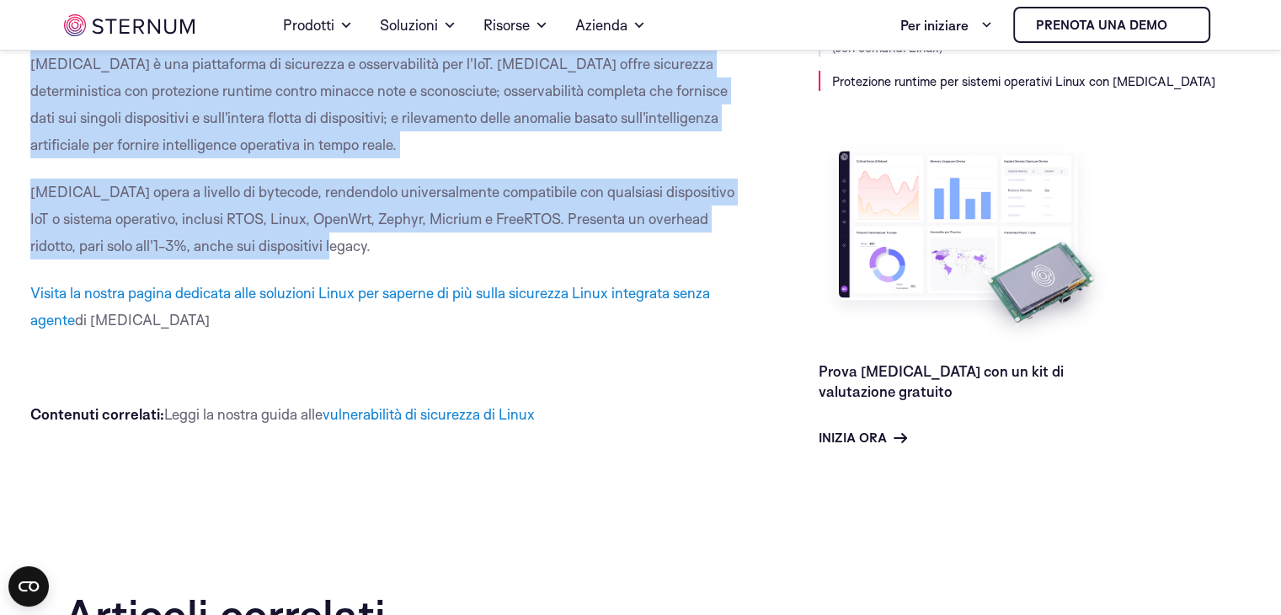
drag, startPoint x: 32, startPoint y: 146, endPoint x: 404, endPoint y: 242, distance: 384.5
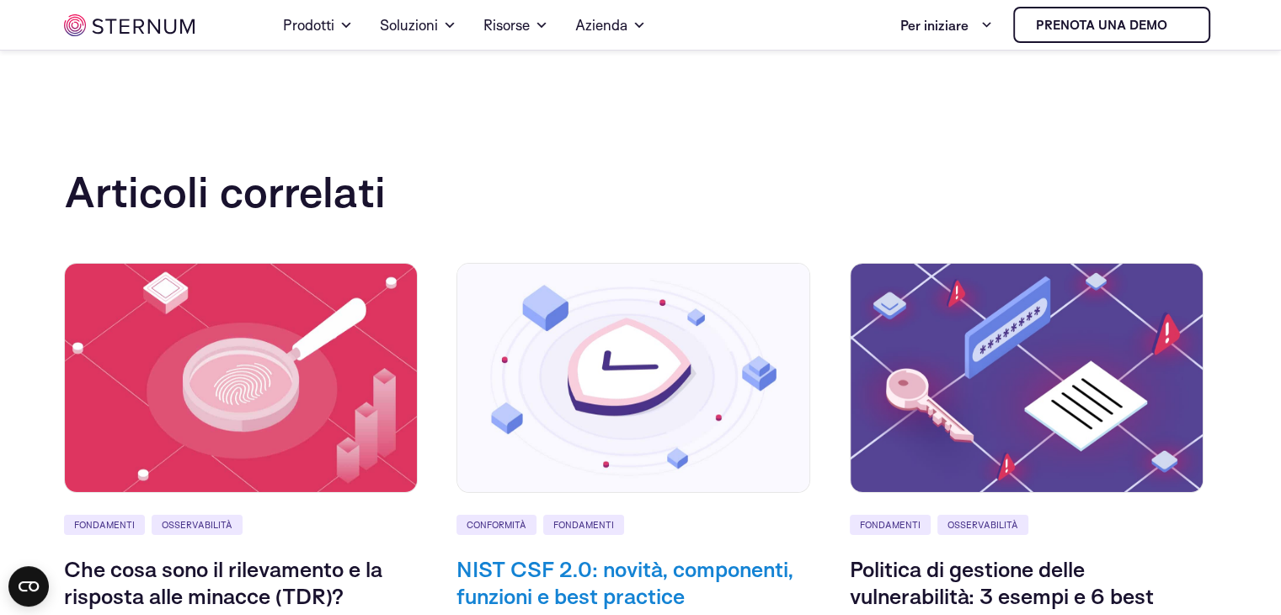
scroll to position [19022, 0]
